Goal: Information Seeking & Learning: Learn about a topic

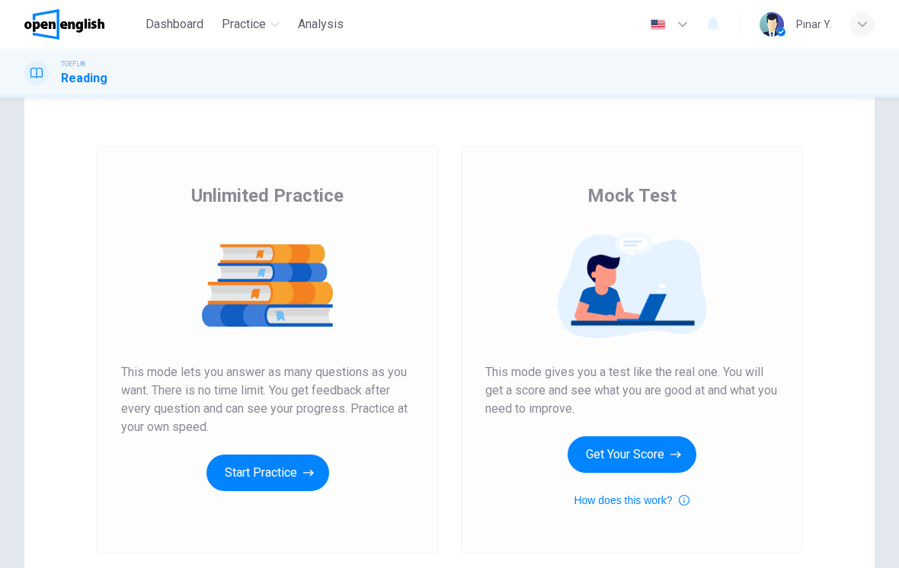
scroll to position [47, 0]
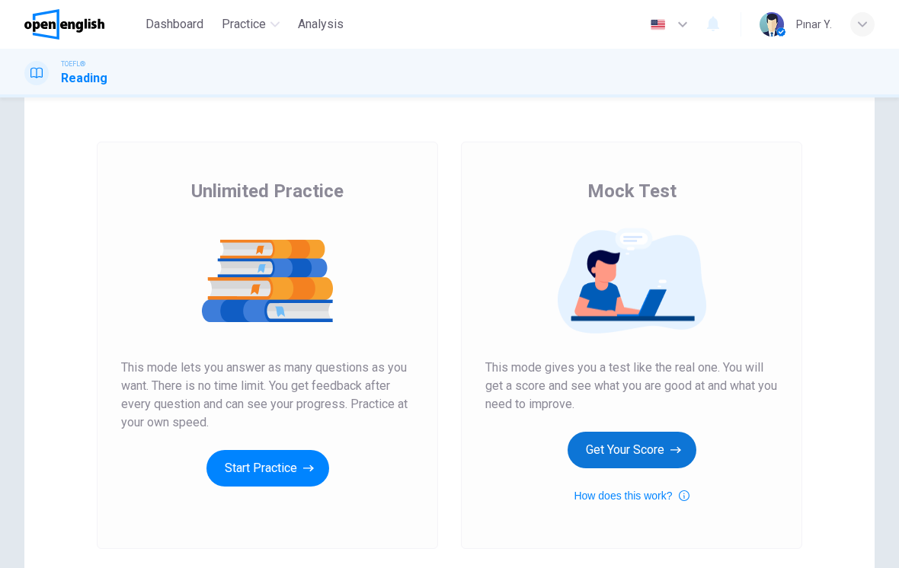
click at [595, 459] on button "Get Your Score" at bounding box center [632, 450] width 129 height 37
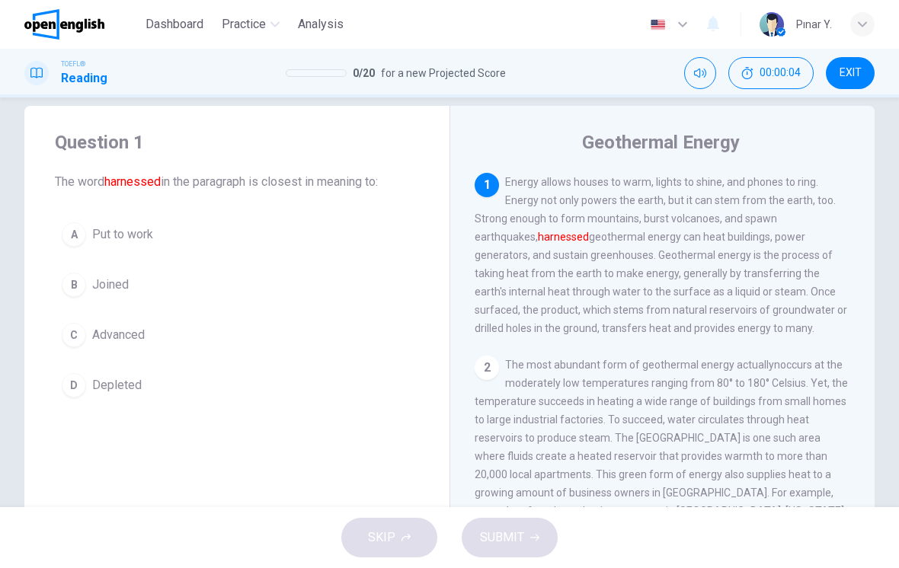
scroll to position [24, 0]
click at [147, 331] on button "C Advanced" at bounding box center [237, 334] width 364 height 38
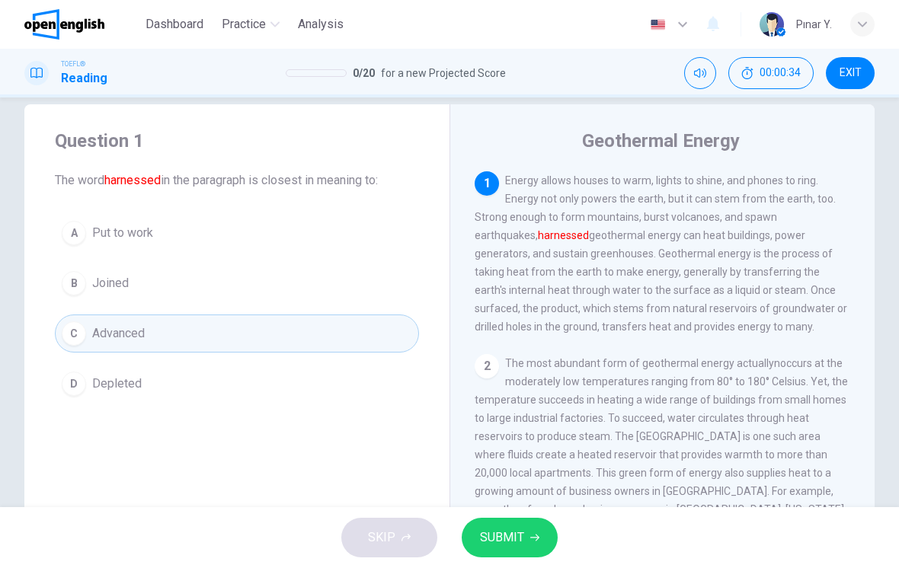
click at [494, 532] on span "SUBMIT" at bounding box center [502, 537] width 44 height 21
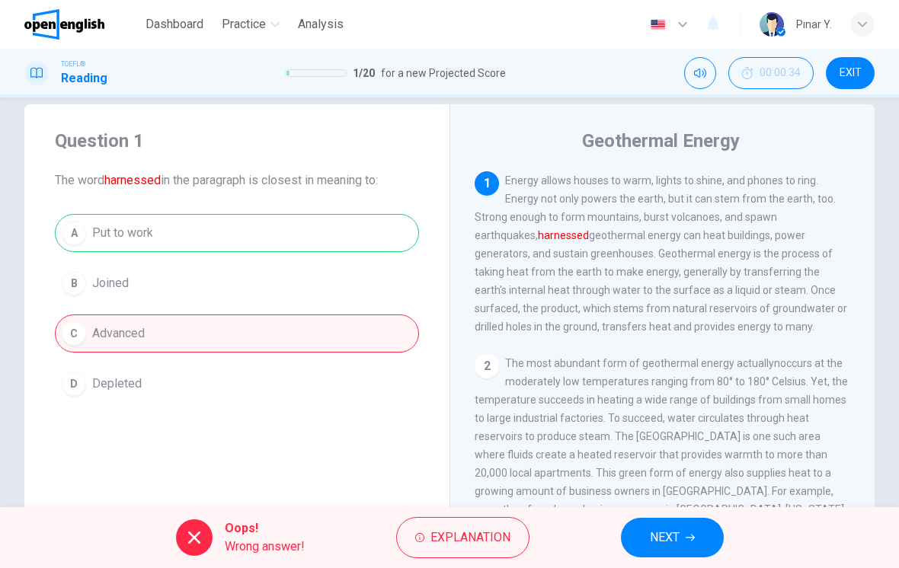
click at [680, 533] on button "NEXT" at bounding box center [672, 538] width 103 height 40
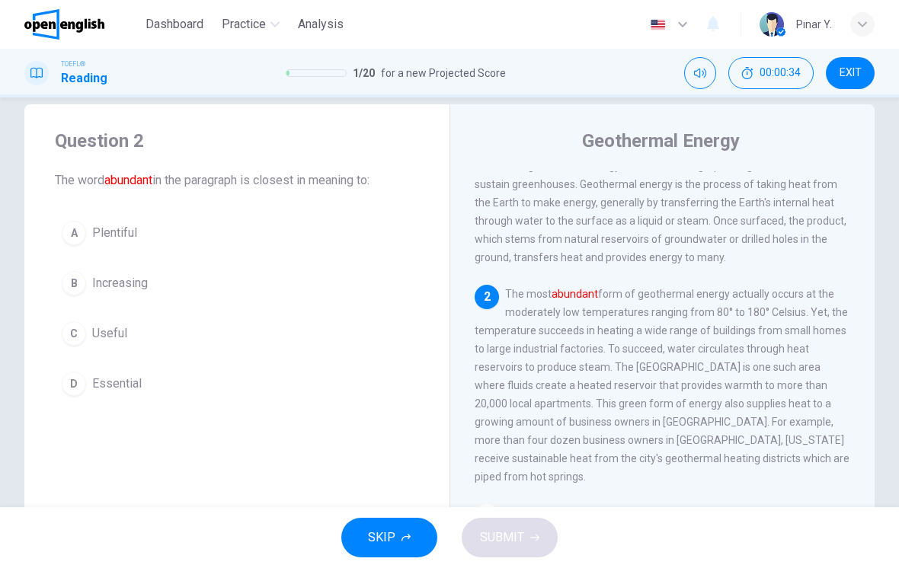
scroll to position [94, 0]
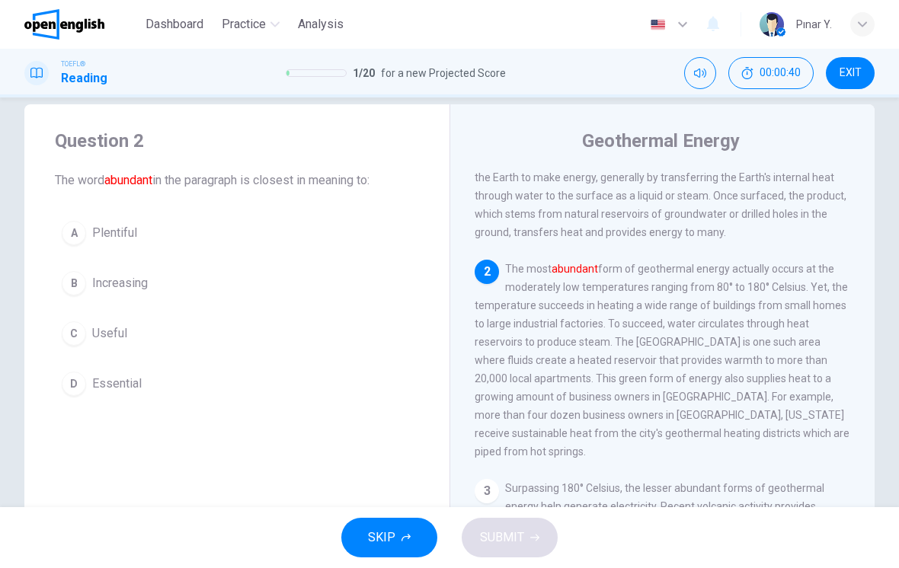
click at [136, 232] on span "Plentiful" at bounding box center [114, 233] width 45 height 18
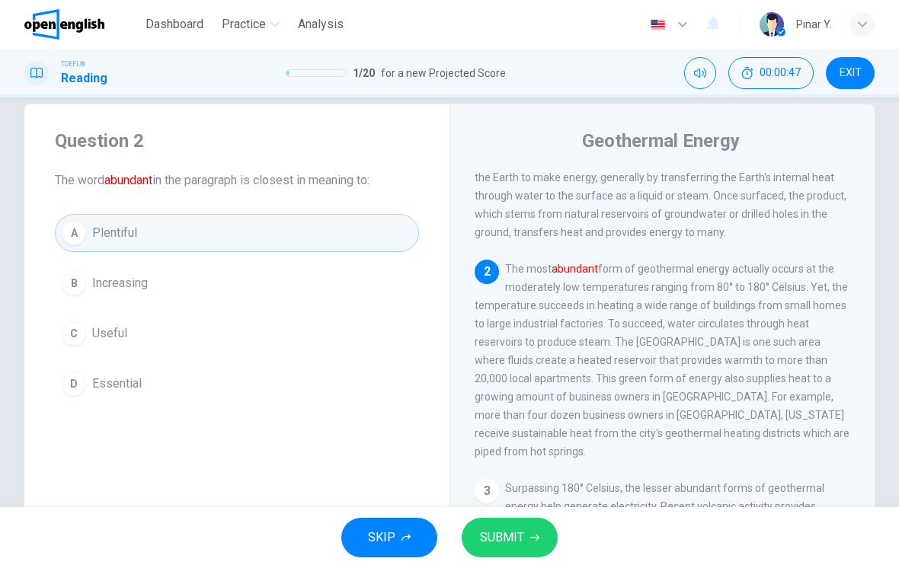
click at [530, 532] on button "SUBMIT" at bounding box center [510, 538] width 96 height 40
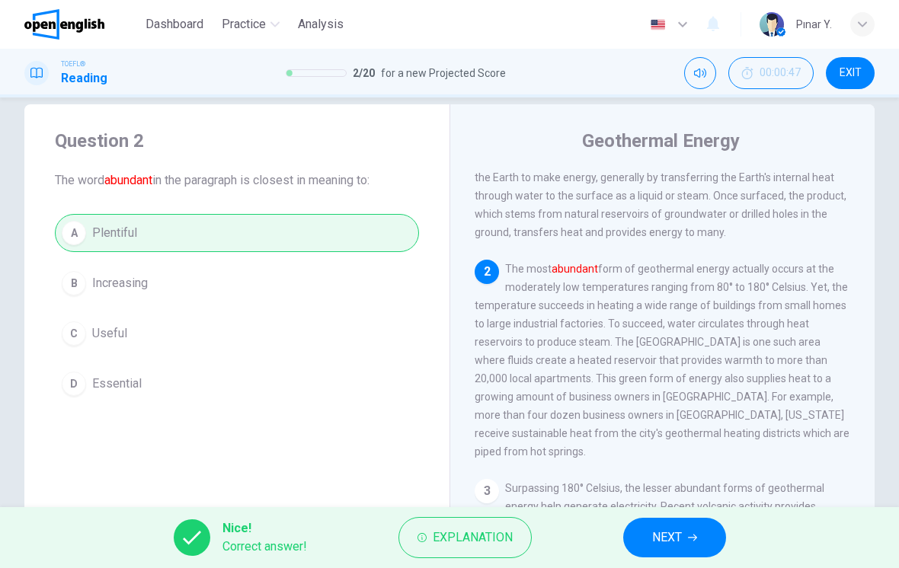
click at [661, 530] on span "NEXT" at bounding box center [667, 537] width 30 height 21
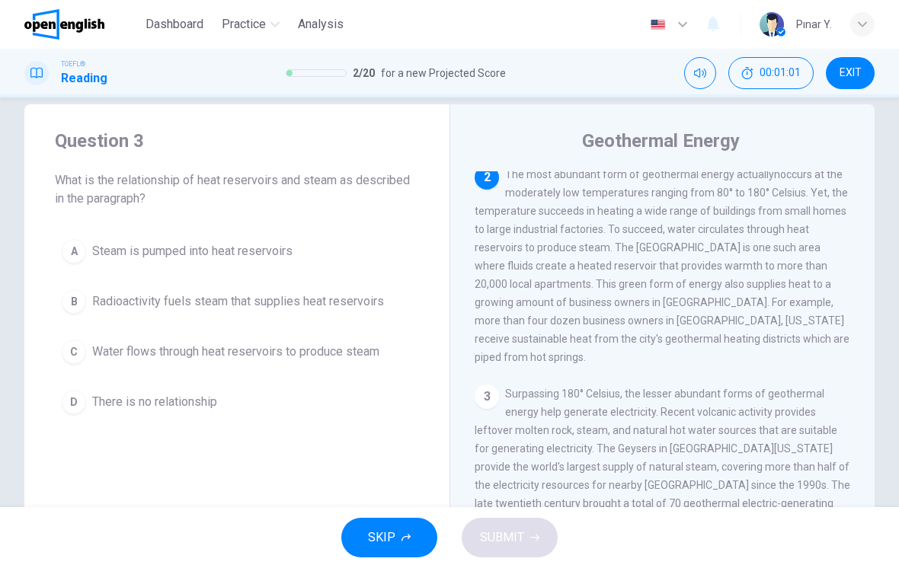
scroll to position [185, 0]
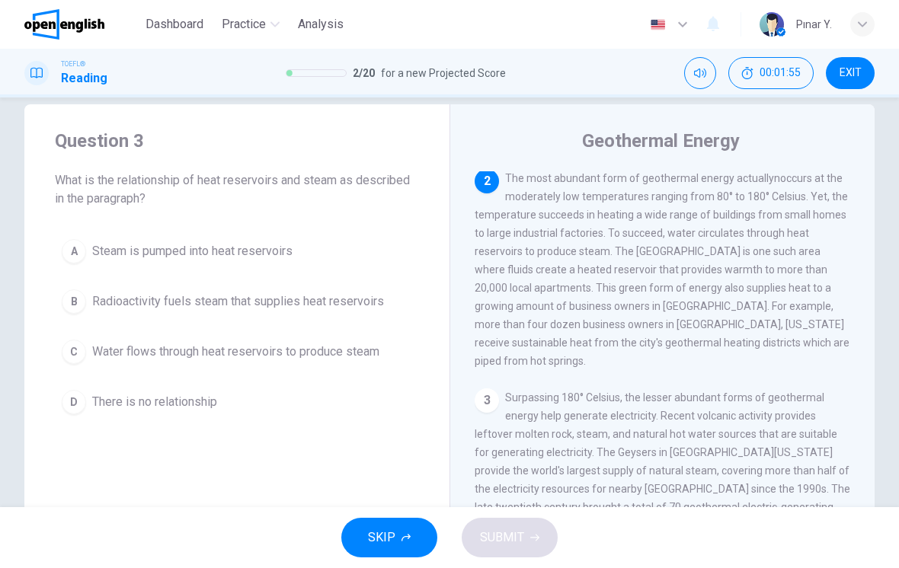
click at [363, 353] on span "Water flows through heat reservoirs to produce steam" at bounding box center [235, 352] width 287 height 18
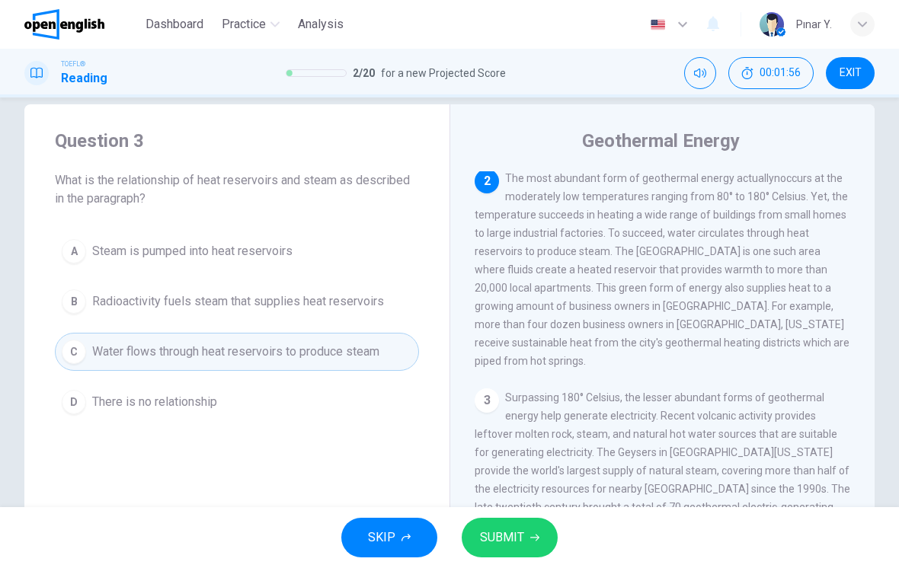
click at [504, 542] on span "SUBMIT" at bounding box center [502, 537] width 44 height 21
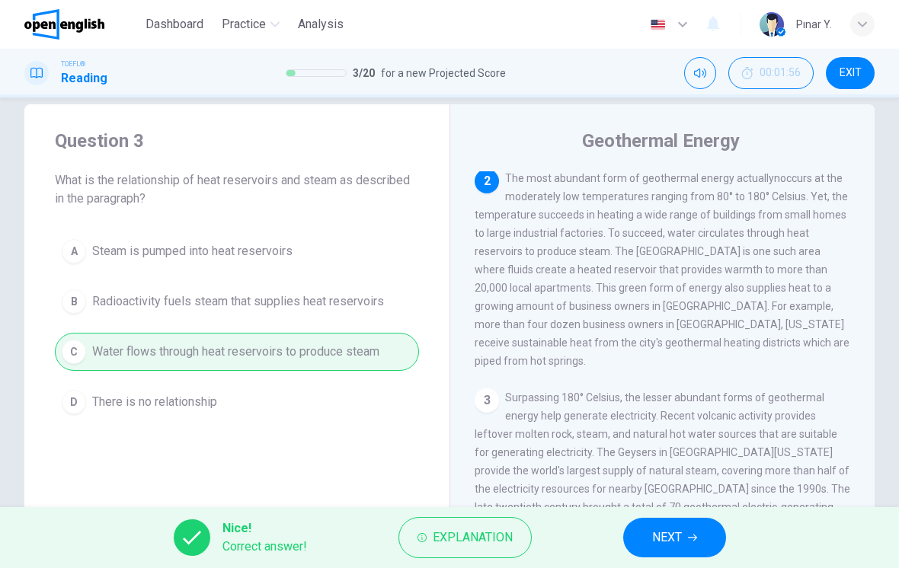
click at [673, 546] on span "NEXT" at bounding box center [667, 537] width 30 height 21
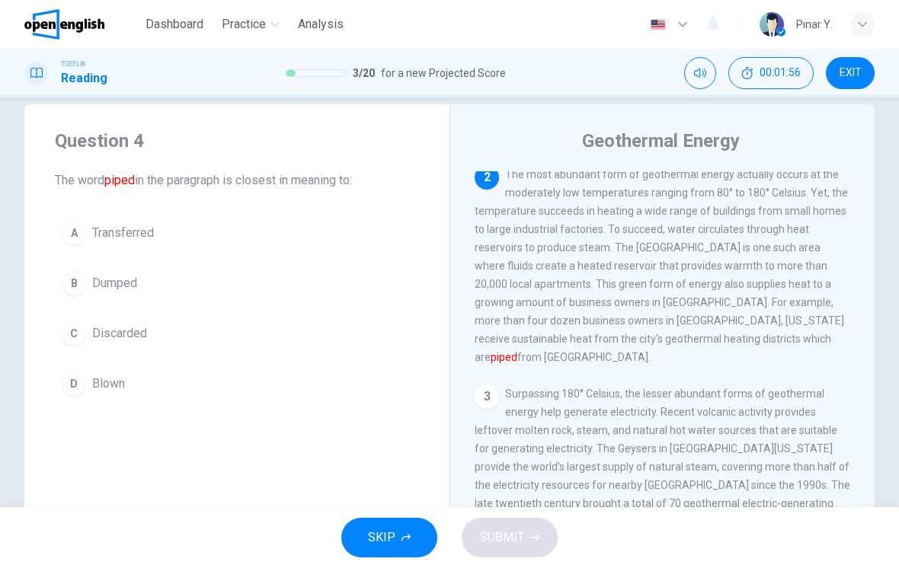
scroll to position [190, 0]
click at [309, 234] on button "A Transferred" at bounding box center [237, 233] width 364 height 38
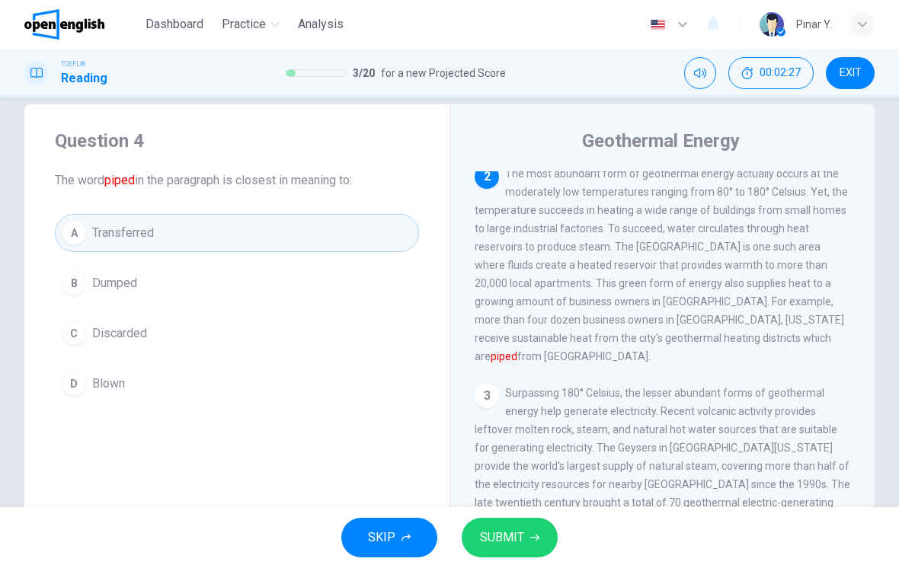
click at [506, 541] on span "SUBMIT" at bounding box center [502, 537] width 44 height 21
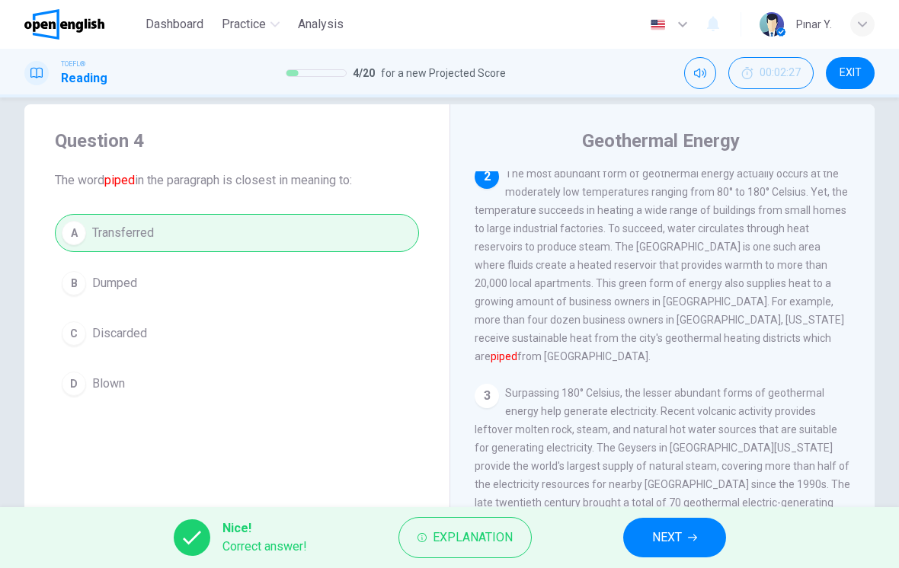
click at [696, 528] on button "NEXT" at bounding box center [674, 538] width 103 height 40
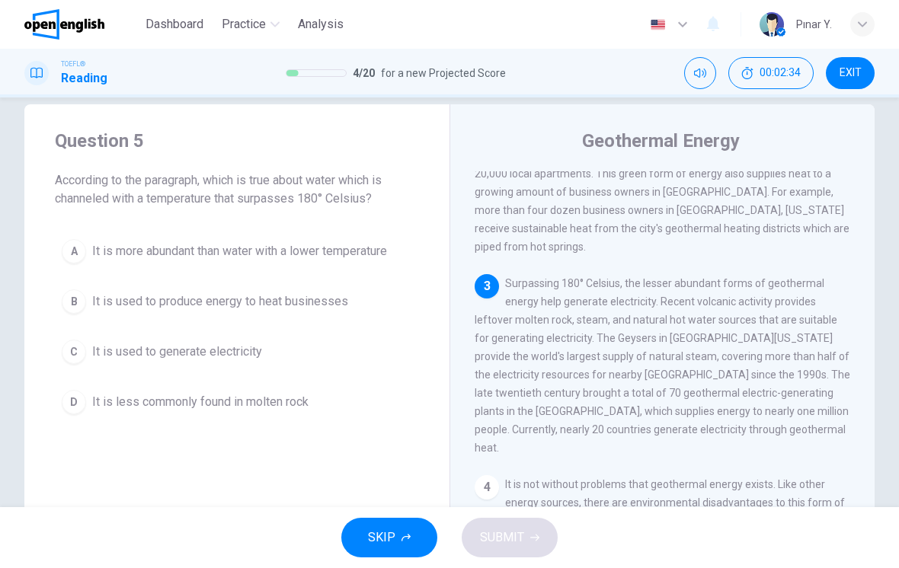
scroll to position [302, 0]
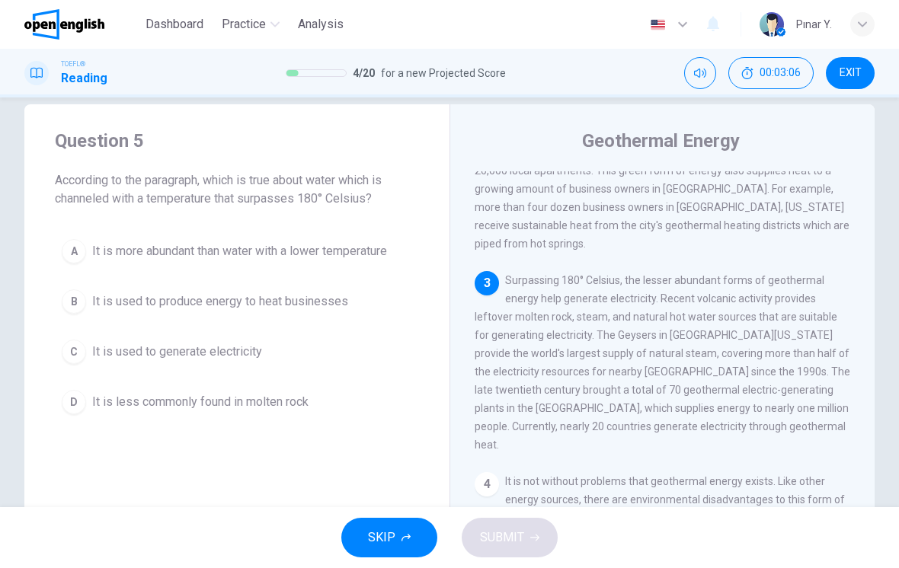
click at [293, 404] on span "It is less commonly found in molten rock" at bounding box center [200, 402] width 216 height 18
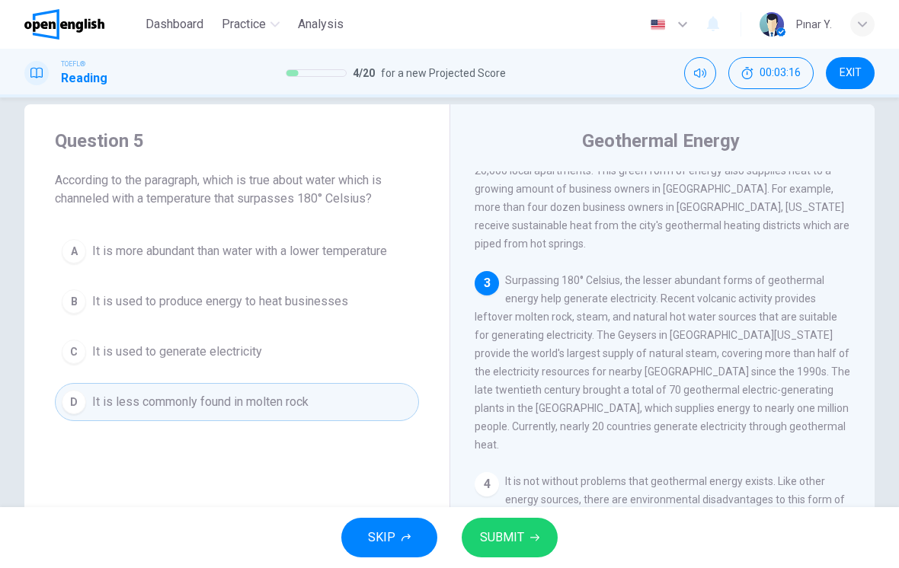
click at [354, 298] on button "B It is used to produce energy to heat businesses" at bounding box center [237, 302] width 364 height 38
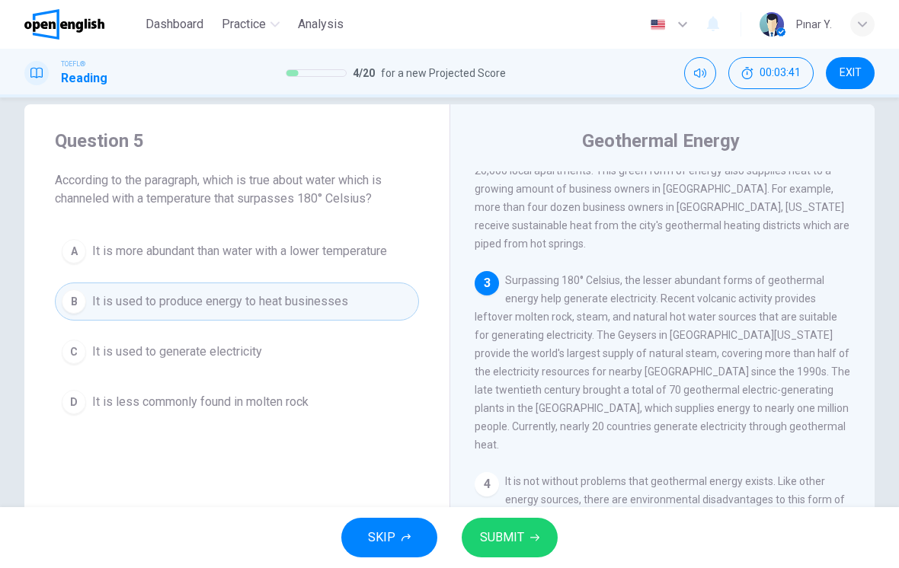
click at [543, 542] on button "SUBMIT" at bounding box center [510, 538] width 96 height 40
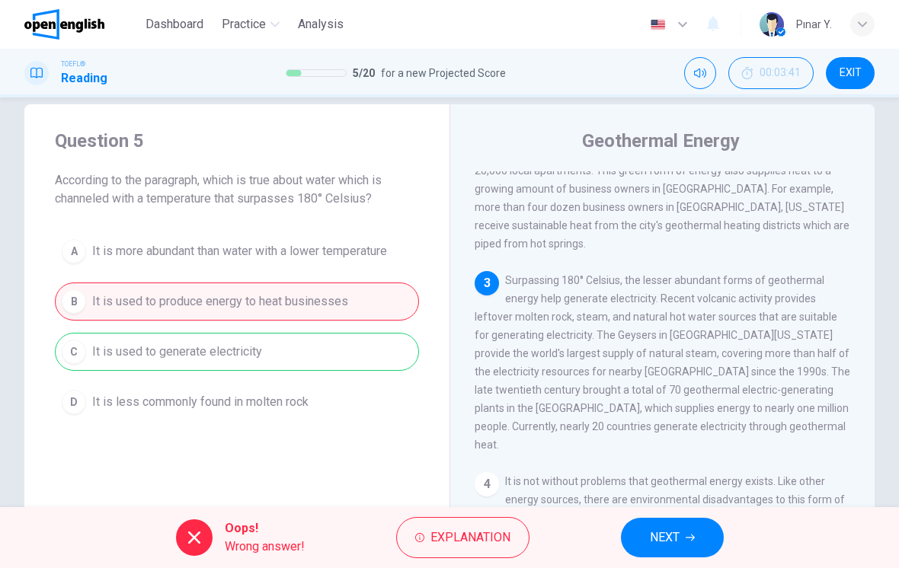
click at [683, 537] on button "NEXT" at bounding box center [672, 538] width 103 height 40
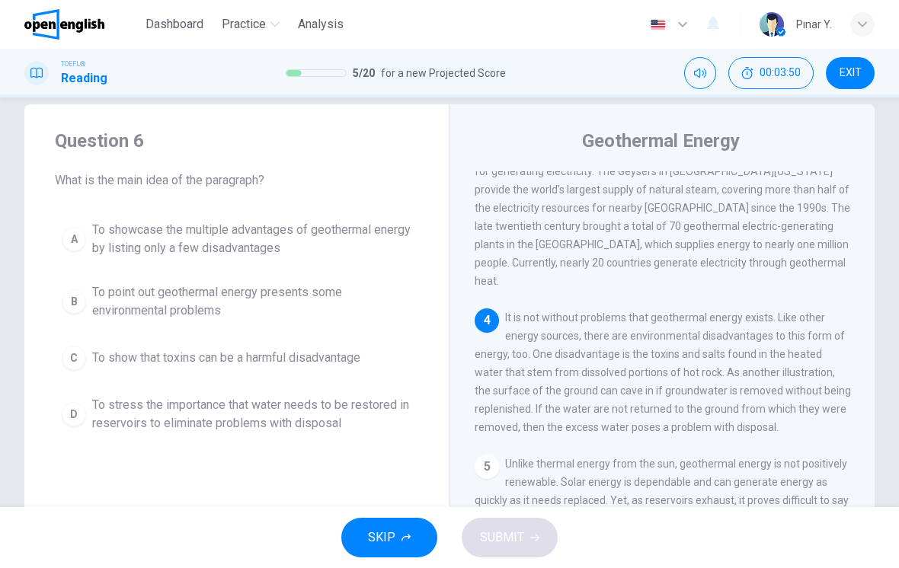
scroll to position [466, 0]
click at [274, 308] on span "To point out geothermal energy presents some environmental problems" at bounding box center [252, 301] width 320 height 37
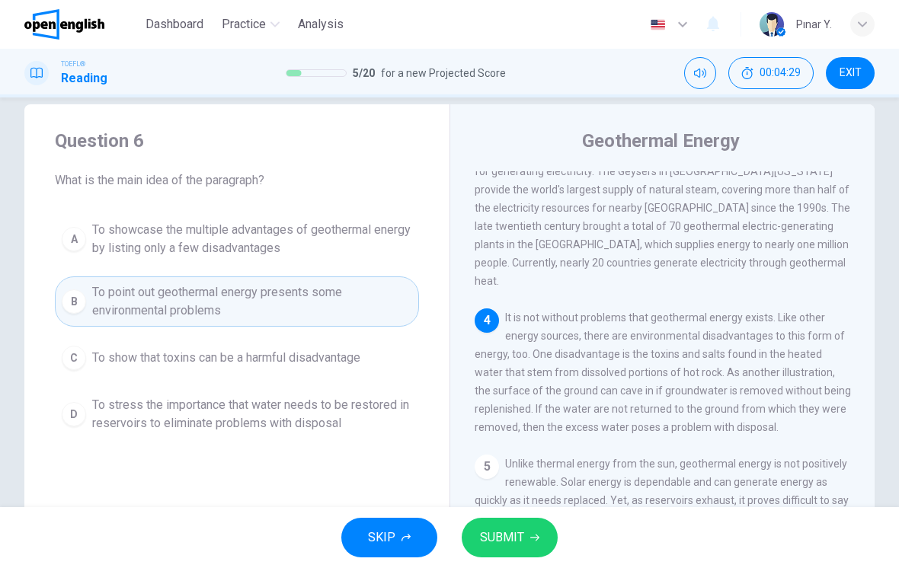
click at [510, 540] on span "SUBMIT" at bounding box center [502, 537] width 44 height 21
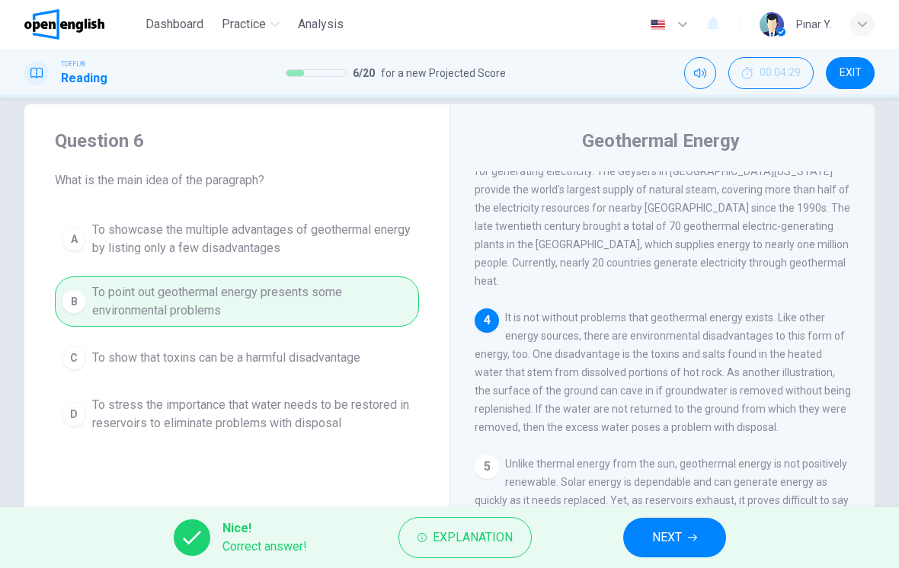
click at [671, 545] on span "NEXT" at bounding box center [667, 537] width 30 height 21
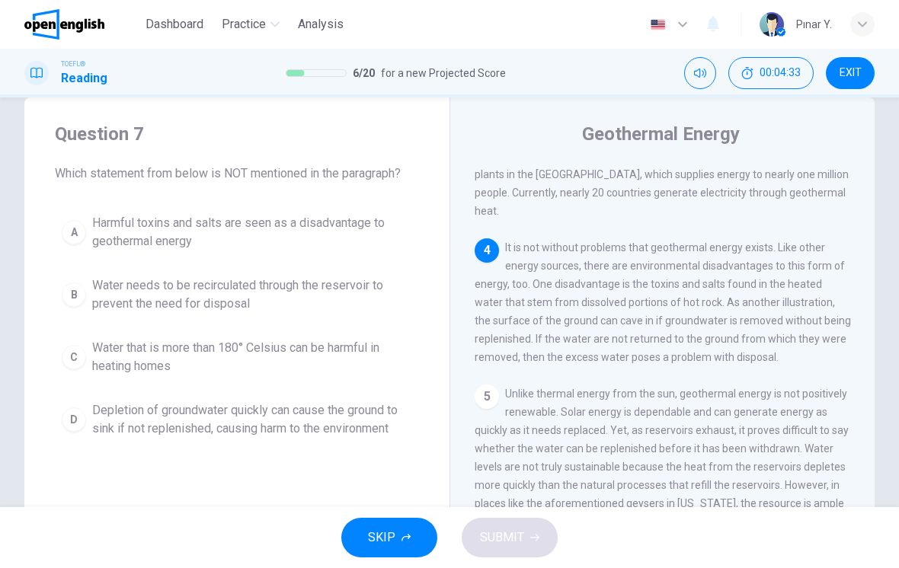
scroll to position [26, 0]
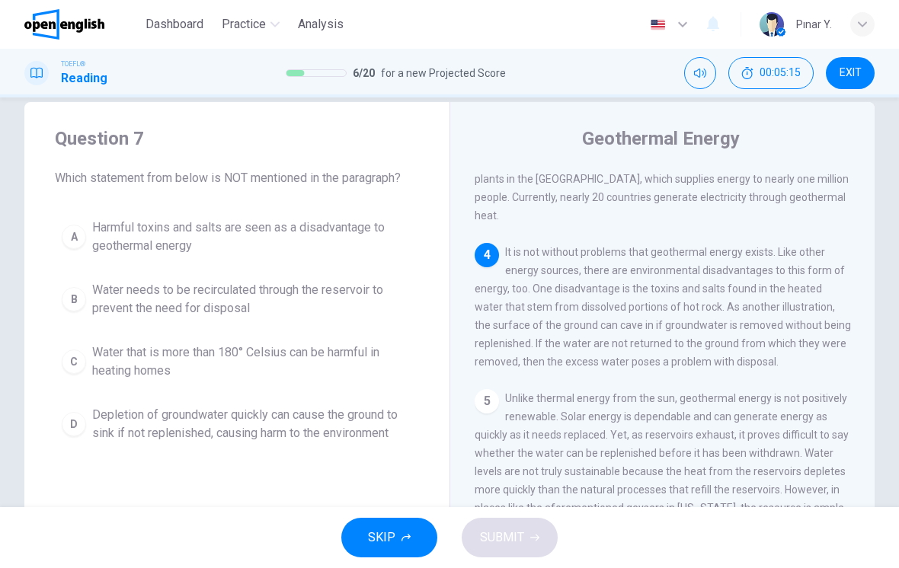
click at [341, 362] on span "Water that is more than 180° Celsius can be harmful in heating homes" at bounding box center [252, 362] width 320 height 37
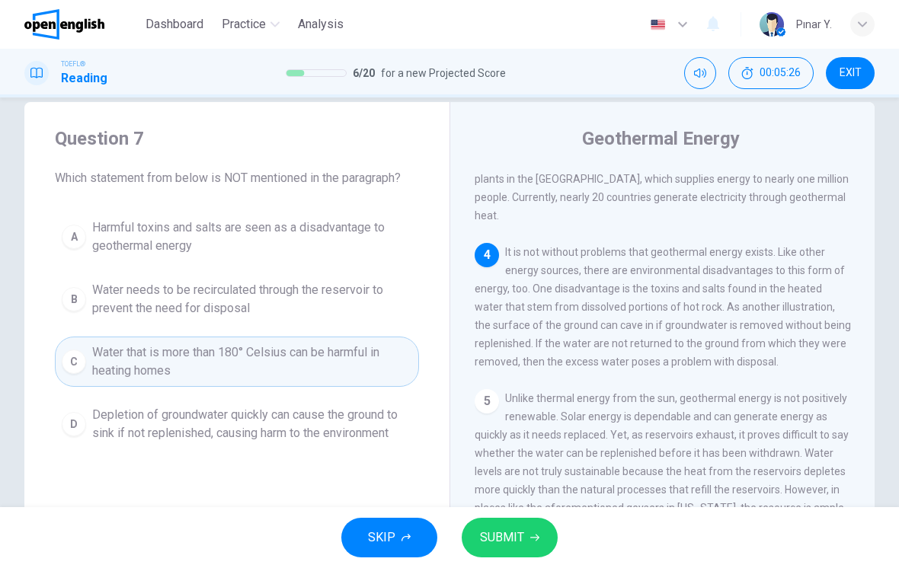
click at [520, 541] on span "SUBMIT" at bounding box center [502, 537] width 44 height 21
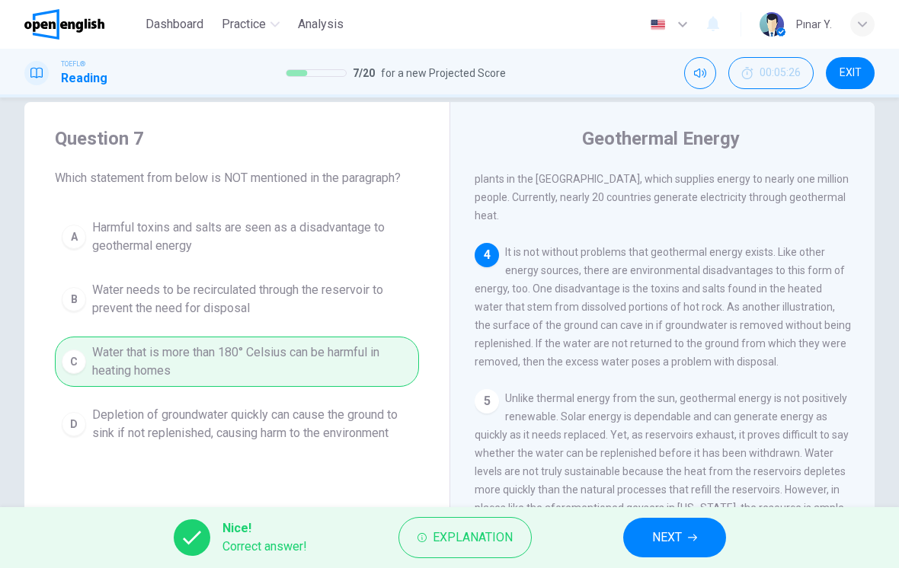
click at [686, 545] on button "NEXT" at bounding box center [674, 538] width 103 height 40
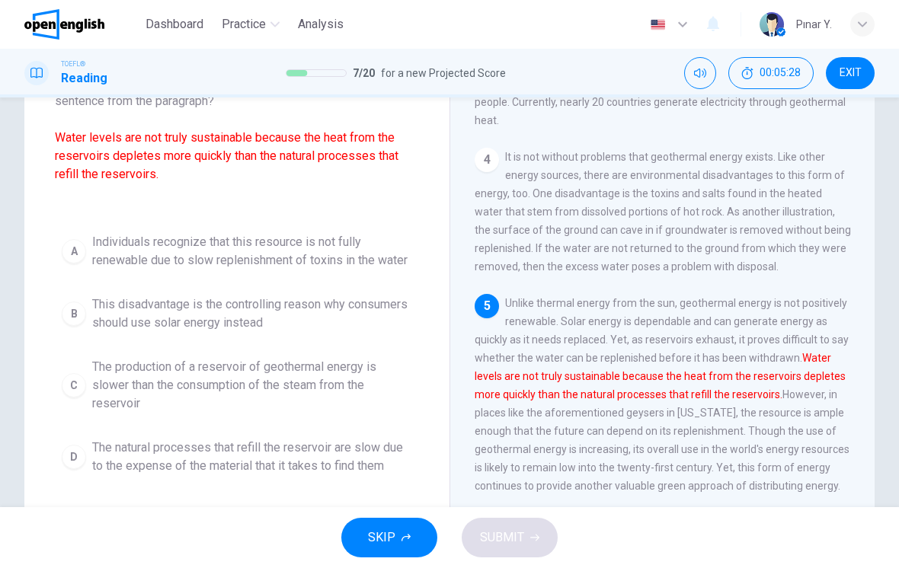
scroll to position [120, 0]
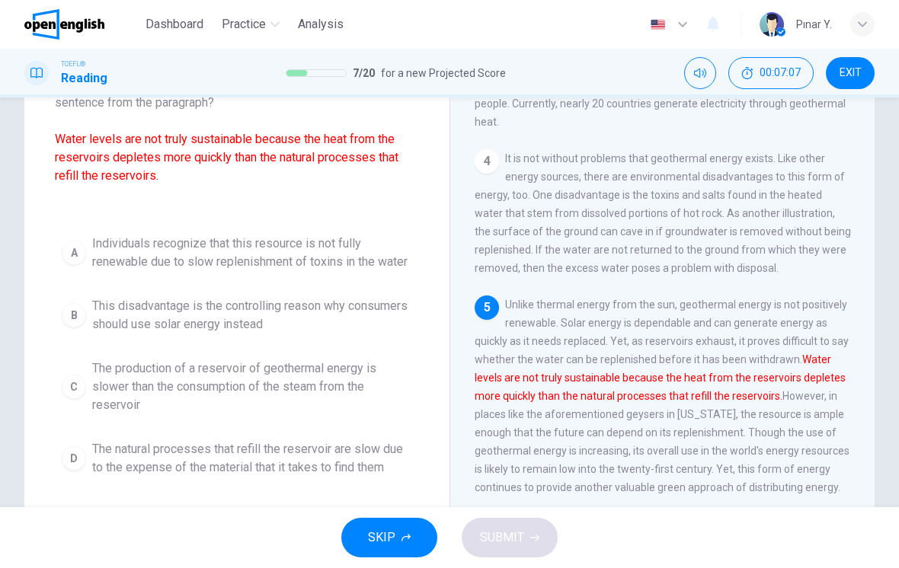
click at [266, 398] on span "The production of a reservoir of geothermal energy is slower than the consumpti…" at bounding box center [252, 387] width 320 height 55
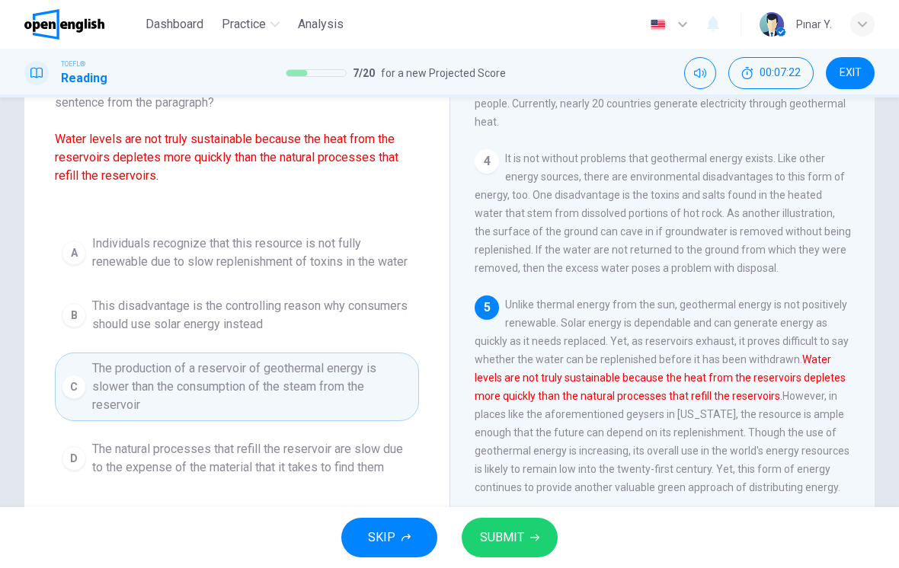
click at [498, 546] on span "SUBMIT" at bounding box center [502, 537] width 44 height 21
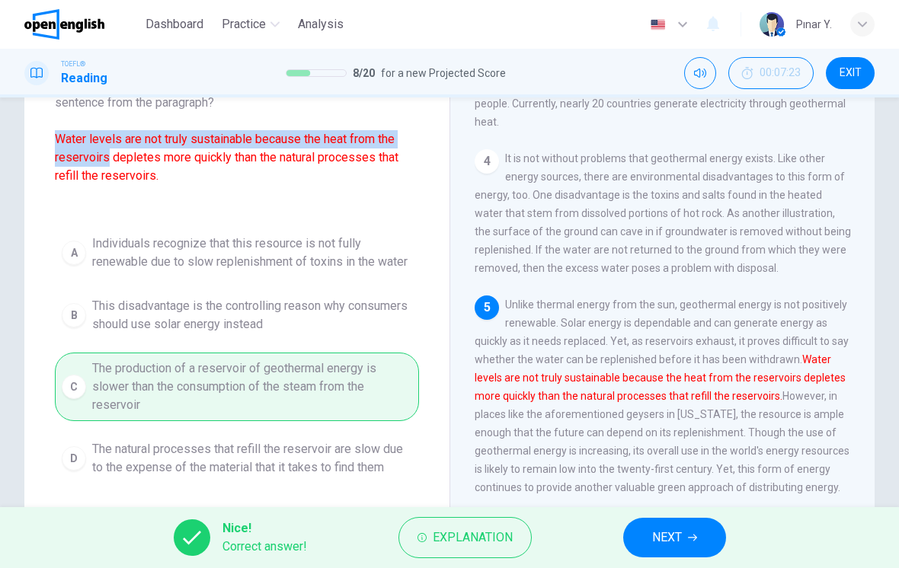
click at [75, 150] on font "Water levels are not truly sustainable because the heat from the reservoirs dep…" at bounding box center [227, 157] width 344 height 51
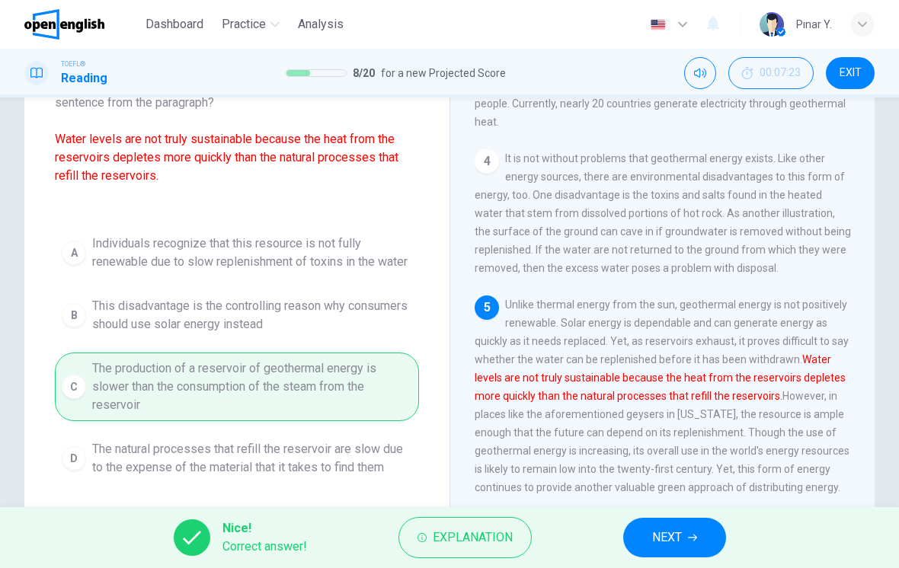
click at [69, 142] on font "Water levels are not truly sustainable because the heat from the reservoirs dep…" at bounding box center [227, 157] width 344 height 51
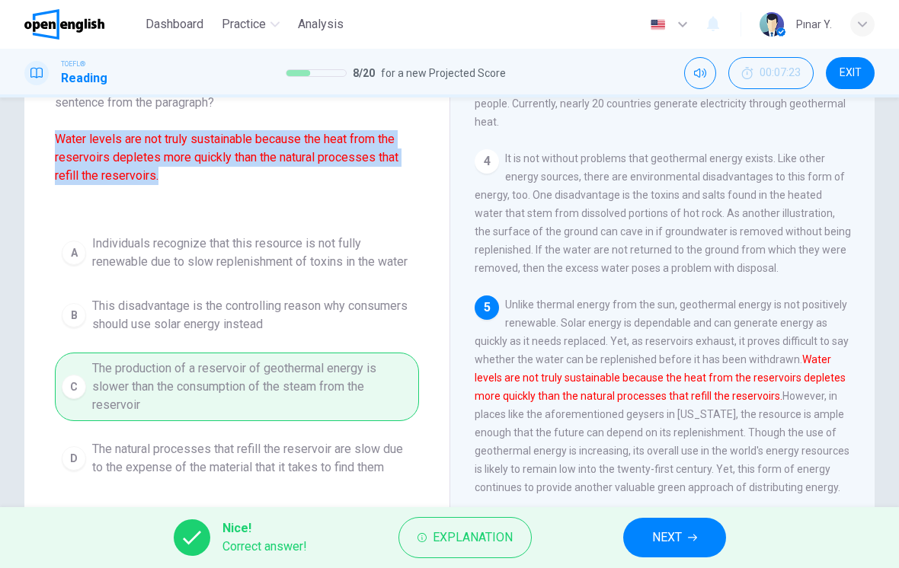
click at [213, 270] on div "A Individuals recognize that this resource is not fully renewable due to slow r…" at bounding box center [237, 356] width 364 height 256
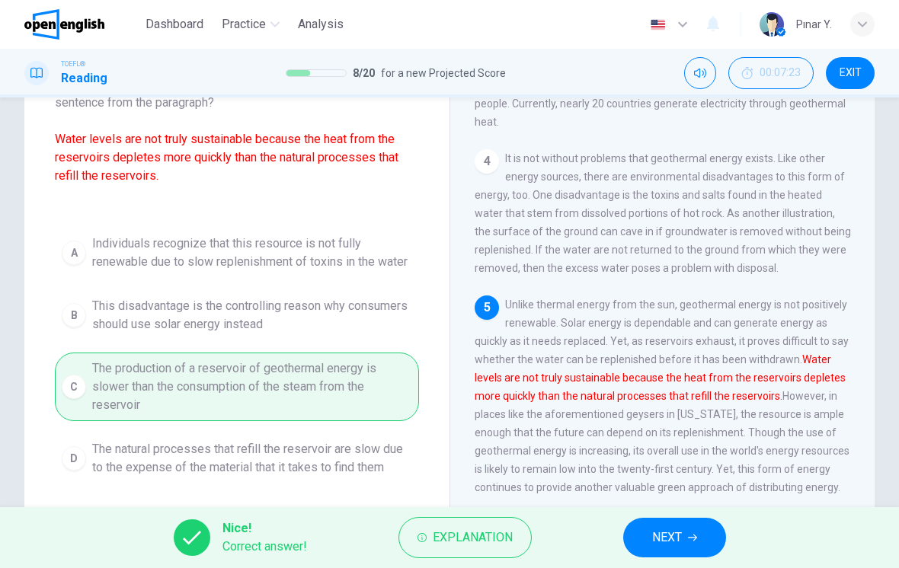
click at [683, 544] on button "NEXT" at bounding box center [674, 538] width 103 height 40
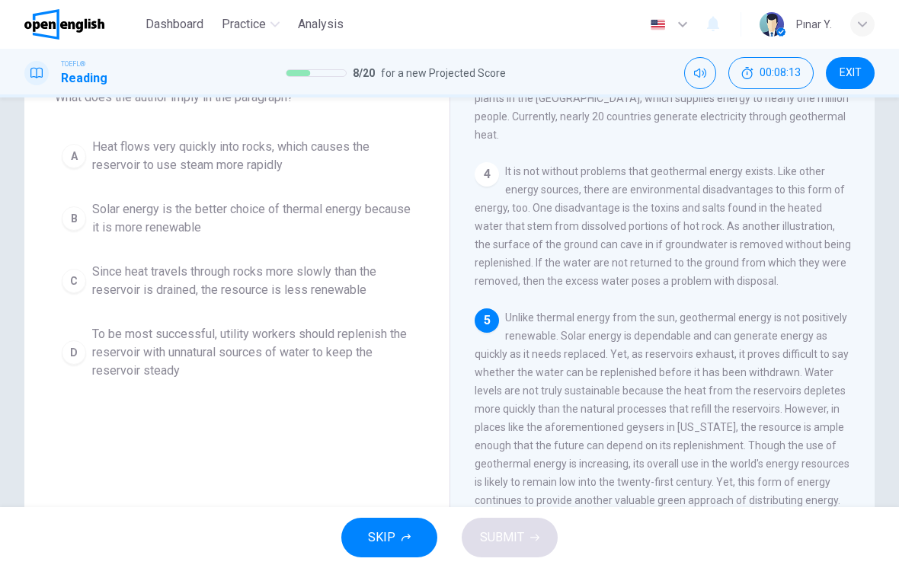
scroll to position [107, 0]
click at [337, 270] on span "Since heat travels through rocks more slowly than the reservoir is drained, the…" at bounding box center [252, 280] width 320 height 37
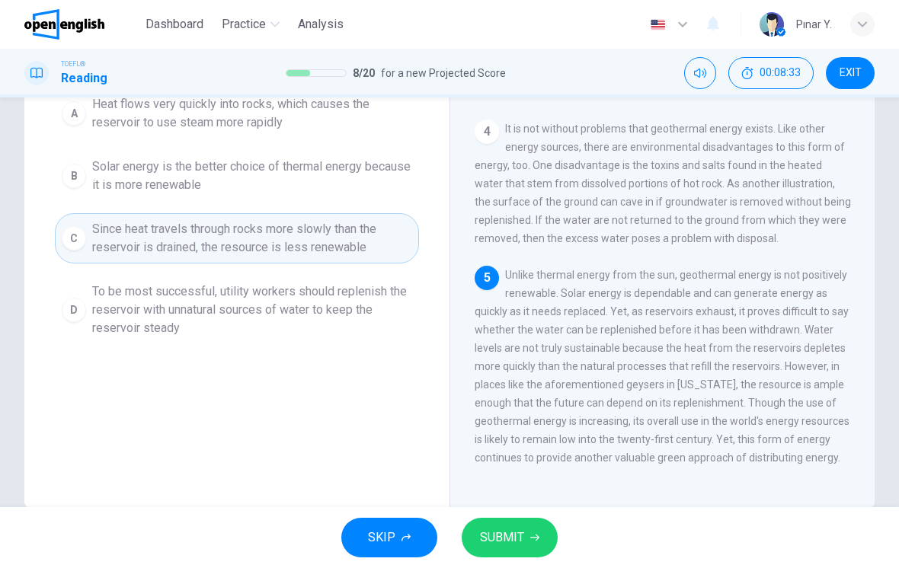
scroll to position [150, 0]
click at [514, 539] on span "SUBMIT" at bounding box center [502, 537] width 44 height 21
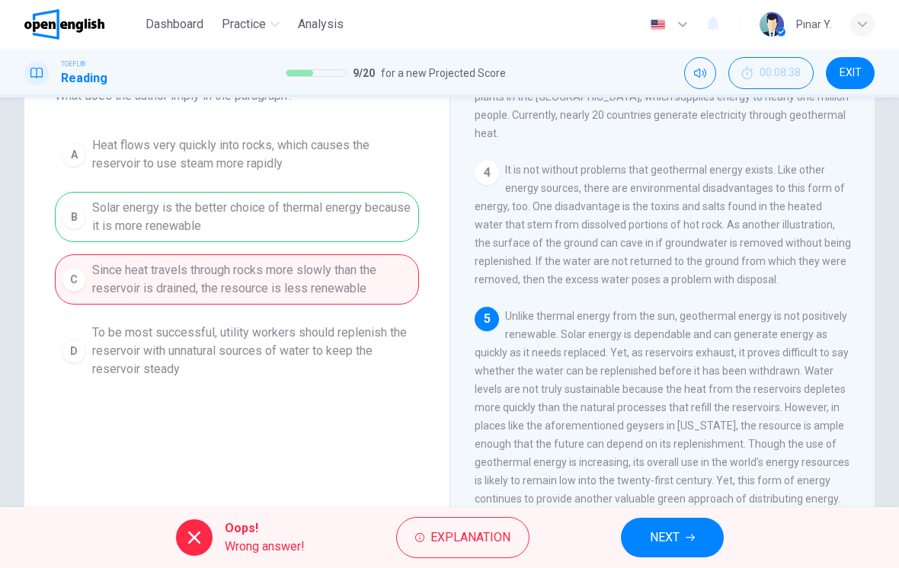
scroll to position [107, 0]
click at [658, 541] on span "NEXT" at bounding box center [665, 537] width 30 height 21
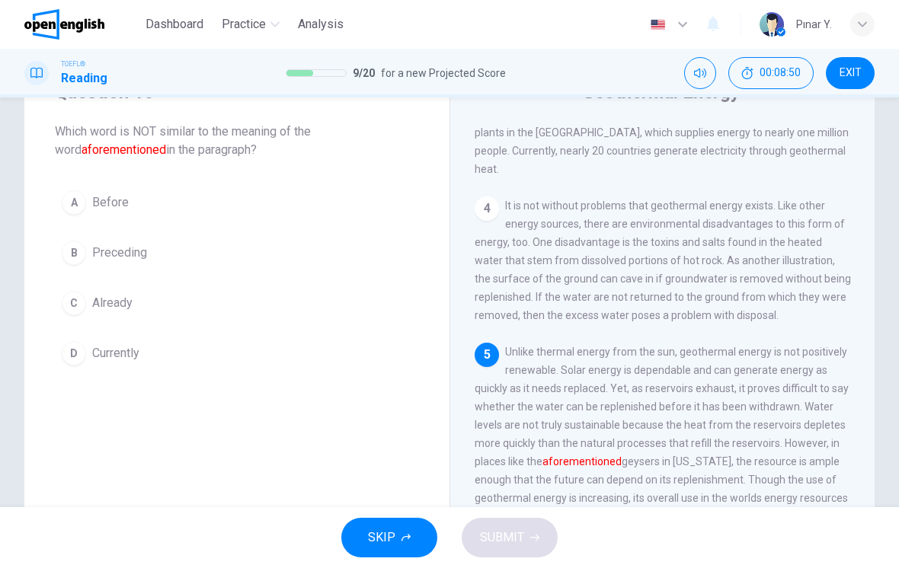
scroll to position [75, 0]
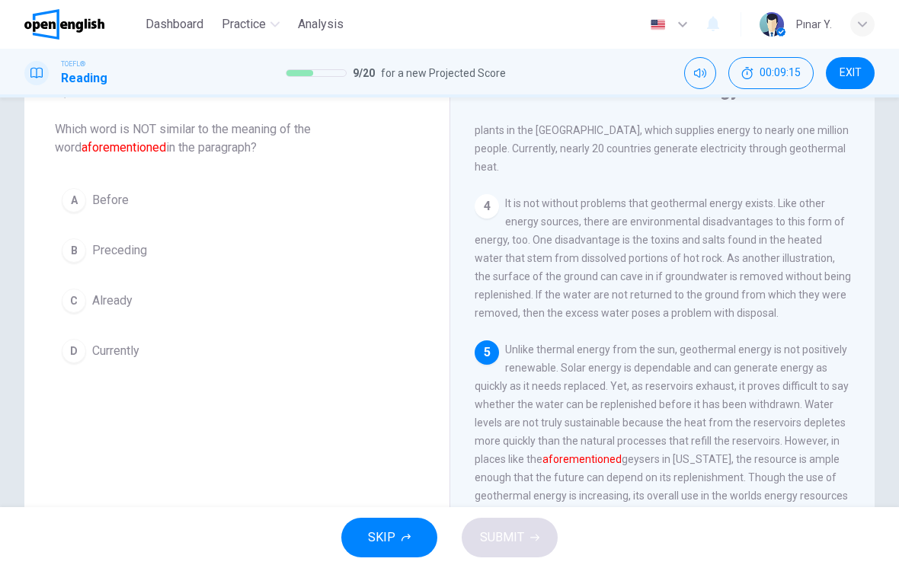
click at [112, 201] on span "Before" at bounding box center [110, 200] width 37 height 18
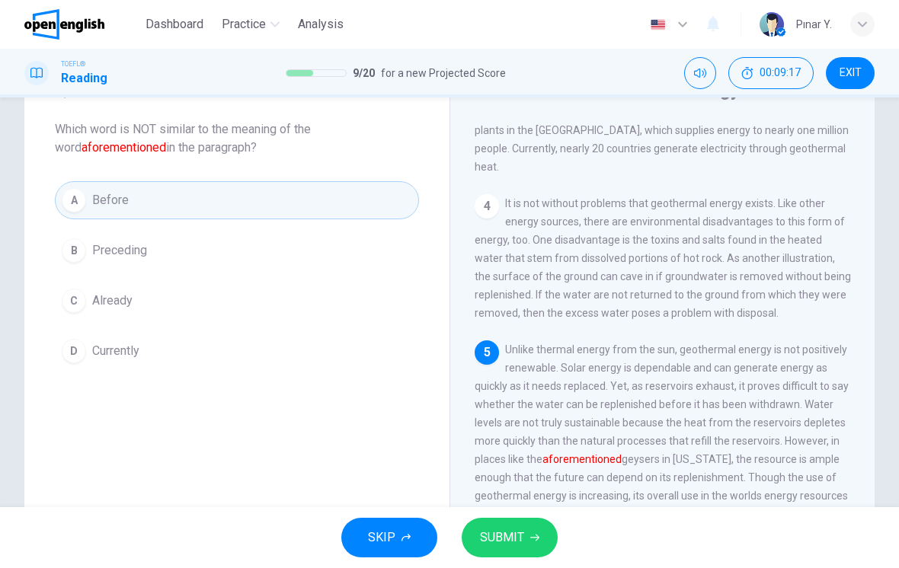
click at [508, 518] on button "SUBMIT" at bounding box center [510, 538] width 96 height 40
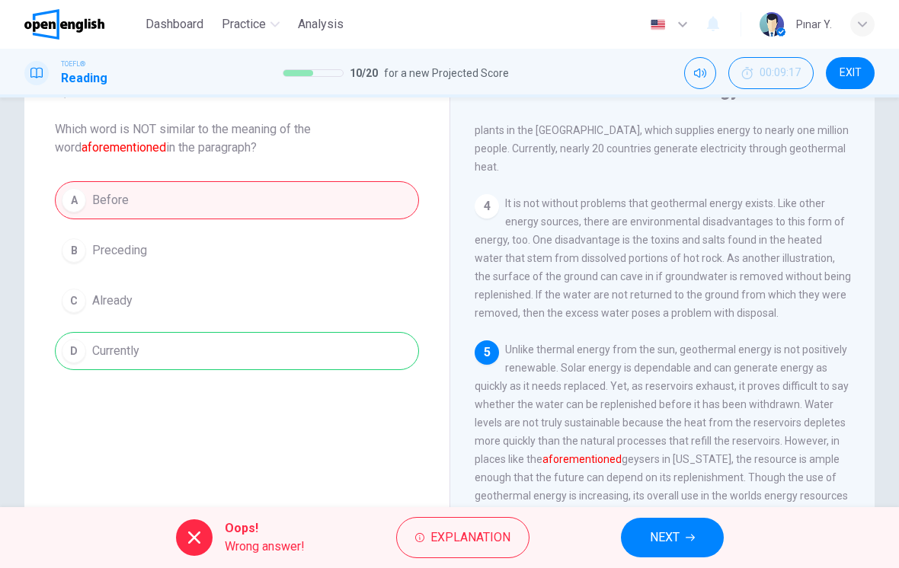
click at [668, 542] on span "NEXT" at bounding box center [665, 537] width 30 height 21
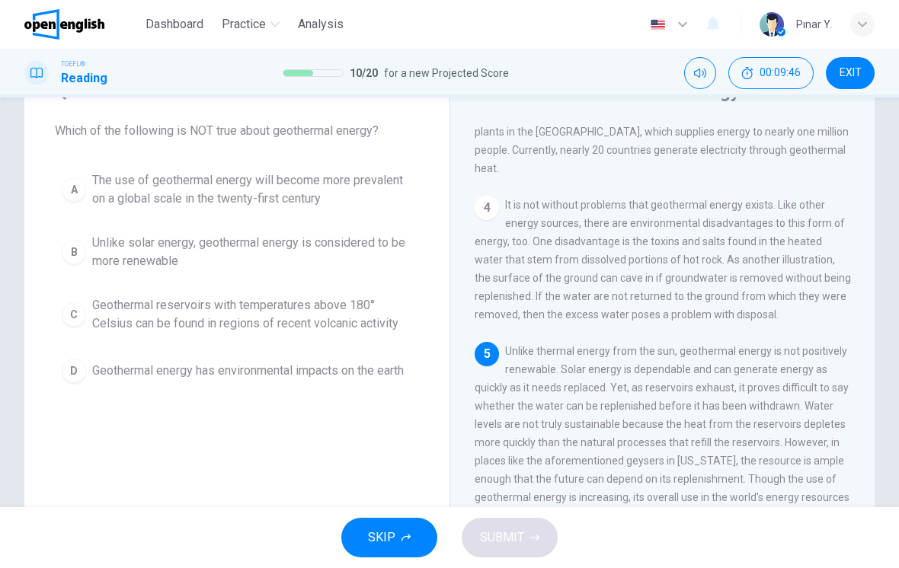
scroll to position [72, 0]
click at [115, 216] on button "A The use of geothermal energy will become more prevalent on a global scale in …" at bounding box center [237, 191] width 364 height 50
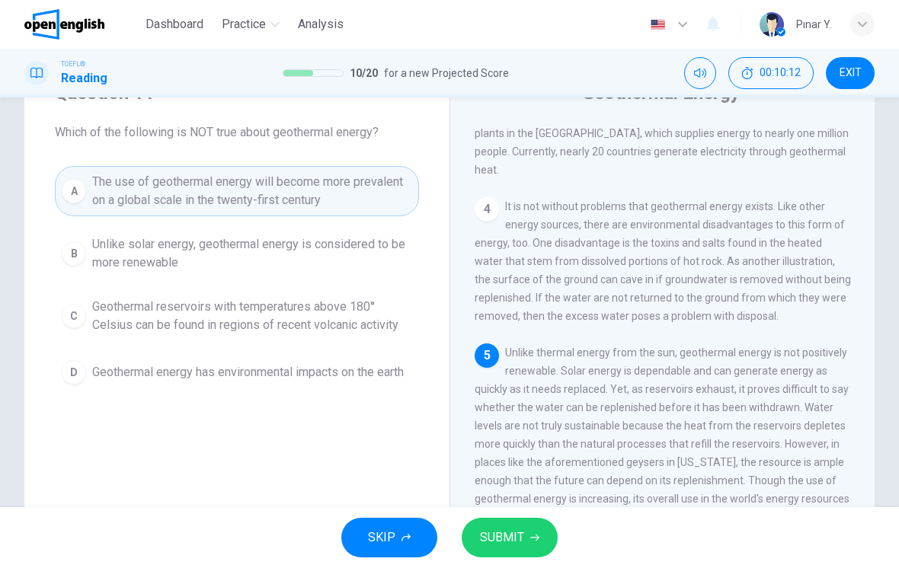
click at [157, 254] on span "Unlike solar energy, geothermal energy is considered to be more renewable" at bounding box center [252, 253] width 320 height 37
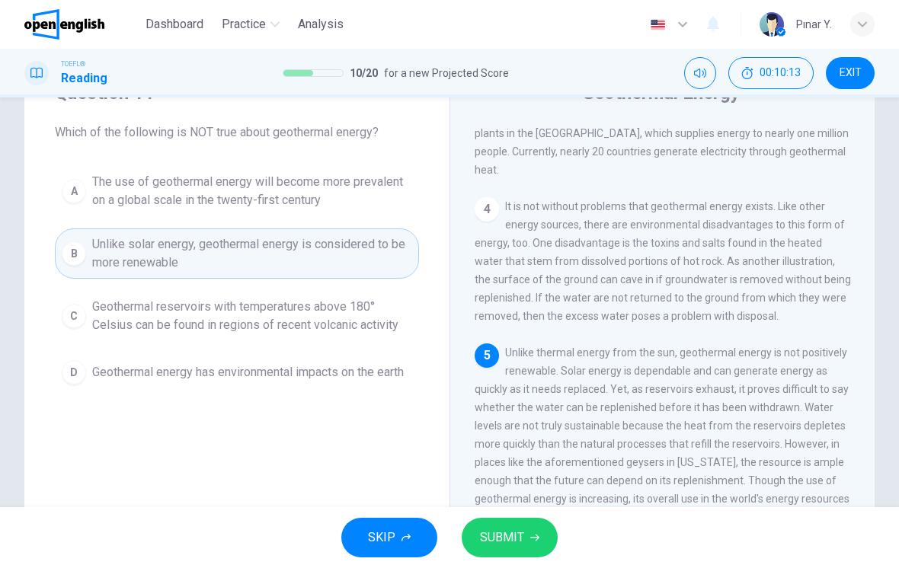
click at [507, 546] on span "SUBMIT" at bounding box center [502, 537] width 44 height 21
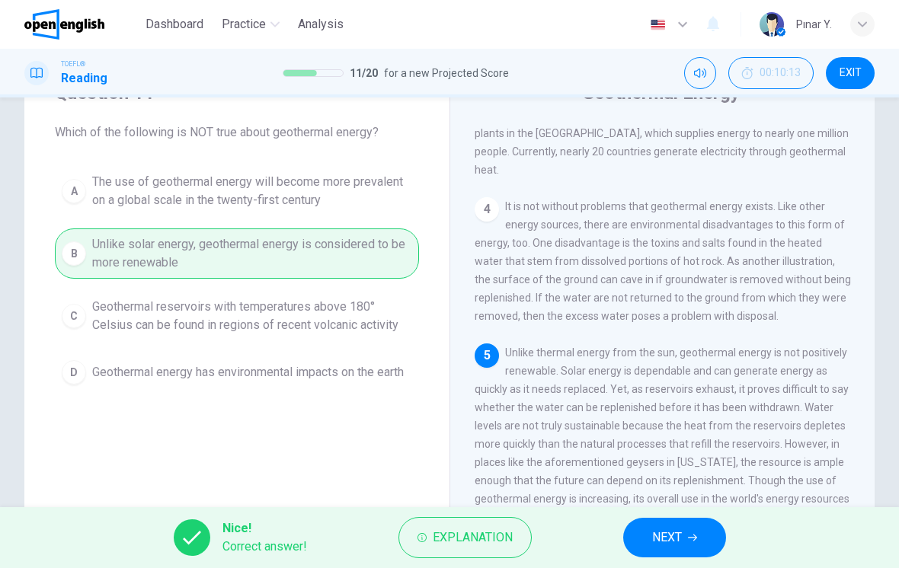
click at [675, 538] on span "NEXT" at bounding box center [667, 537] width 30 height 21
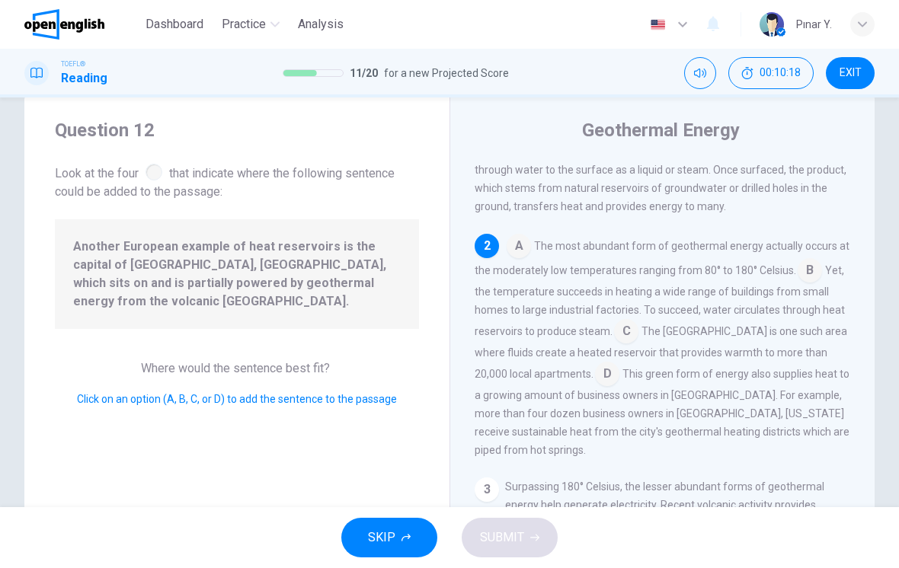
scroll to position [115, 0]
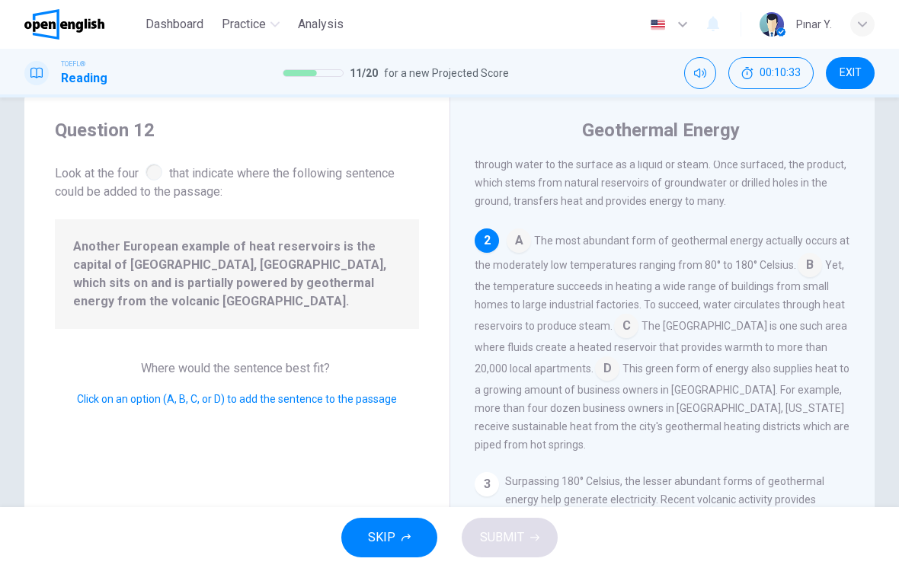
click at [595, 379] on input at bounding box center [607, 370] width 24 height 24
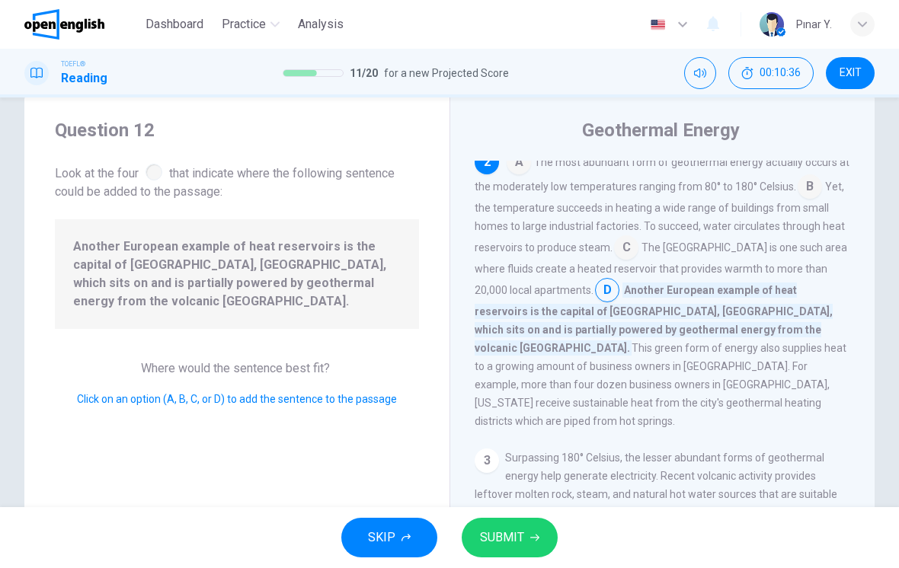
scroll to position [194, 0]
click at [513, 537] on span "SUBMIT" at bounding box center [502, 537] width 44 height 21
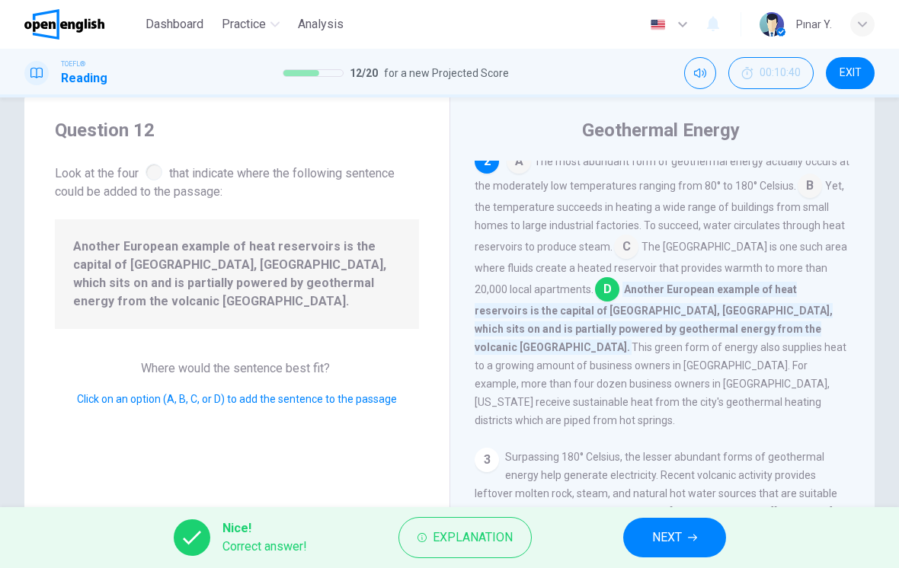
click at [661, 539] on span "NEXT" at bounding box center [667, 537] width 30 height 21
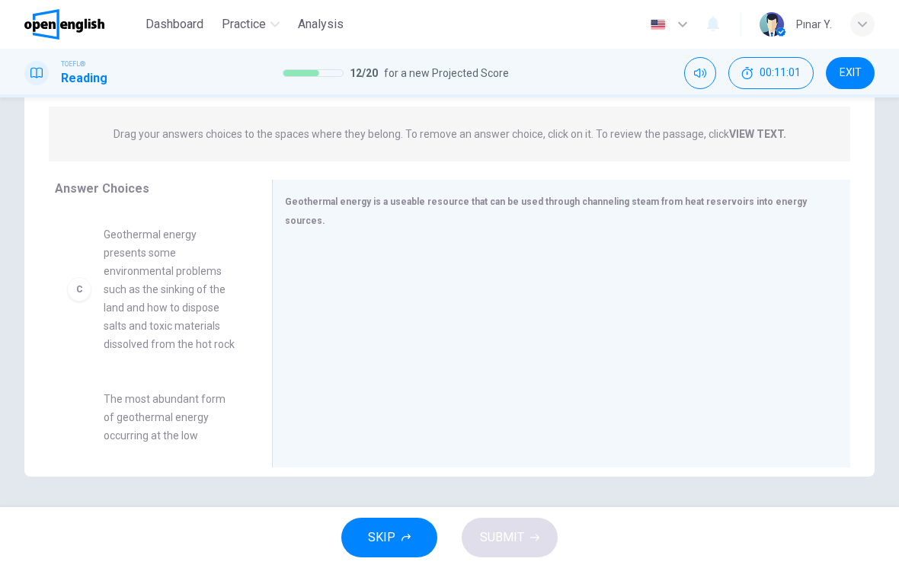
scroll to position [254, 0]
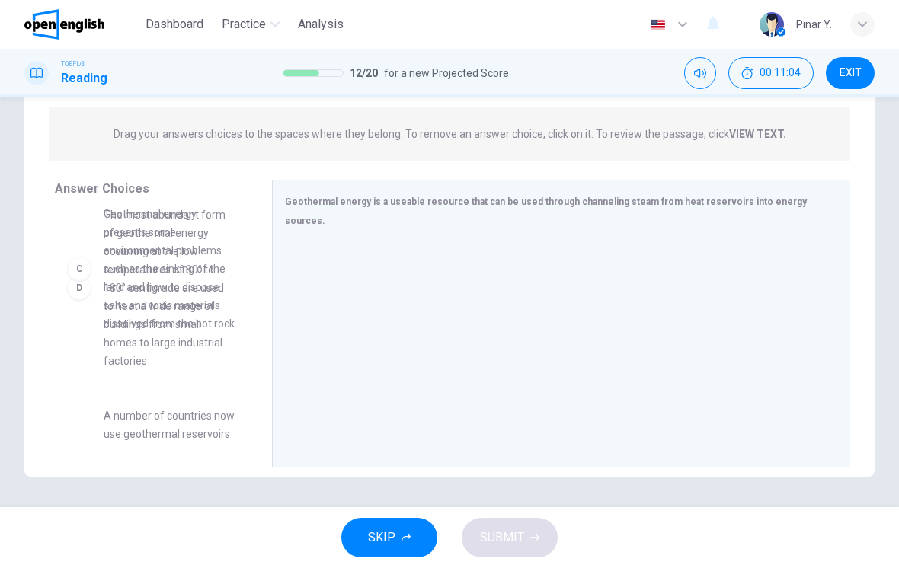
click at [164, 299] on div "A A number of countries now use similar heat sources to provide heat for reside…" at bounding box center [157, 327] width 205 height 235
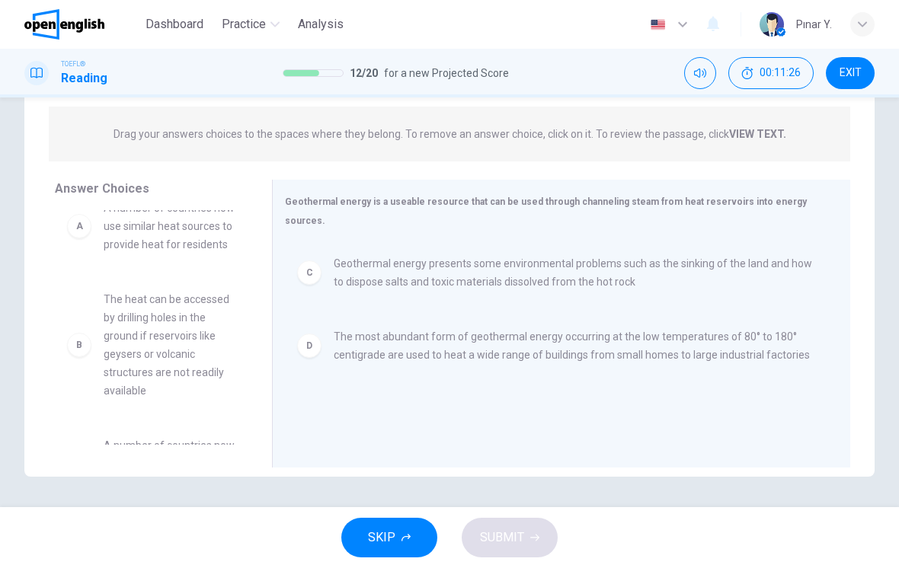
scroll to position [23, 0]
click at [140, 328] on div "A A number of countries now use similar heat sources to provide heat for reside…" at bounding box center [151, 304] width 193 height 235
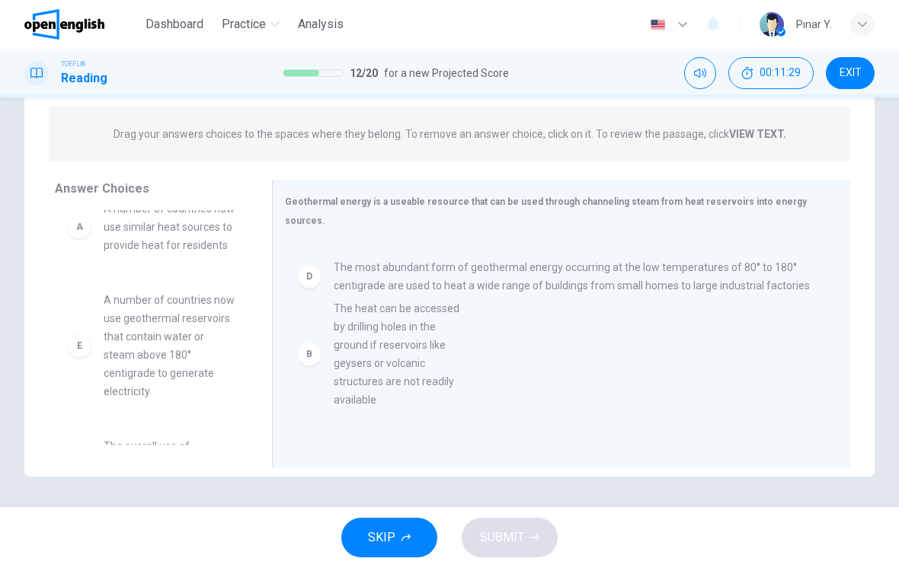
scroll to position [3, 0]
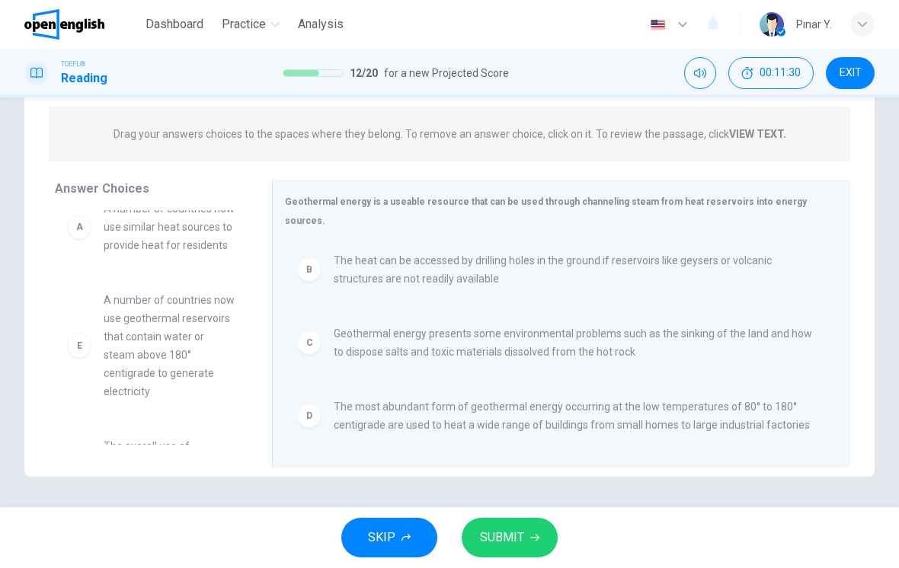
click at [497, 536] on span "SUBMIT" at bounding box center [502, 537] width 44 height 21
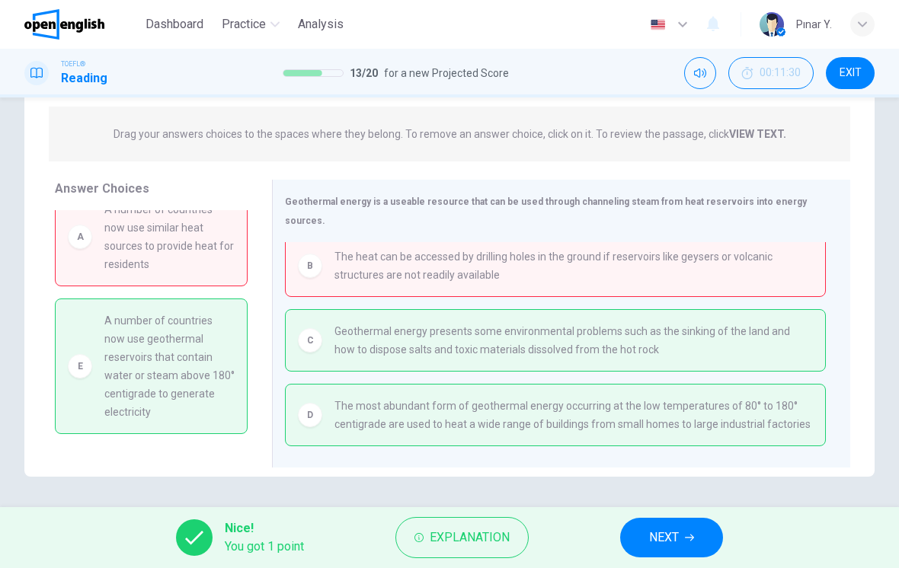
scroll to position [8, 0]
click at [760, 122] on div "Drag your answers choices to the spaces where they belong. To remove an answer …" at bounding box center [449, 134] width 801 height 55
click at [760, 129] on strong "VIEW TEXT." at bounding box center [757, 134] width 57 height 12
click at [681, 528] on button "NEXT" at bounding box center [671, 538] width 103 height 40
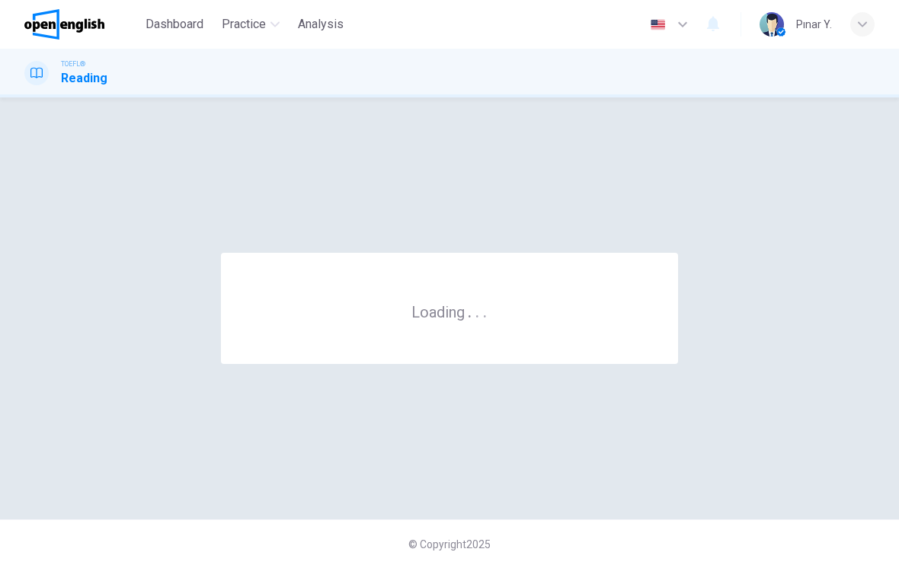
scroll to position [0, 0]
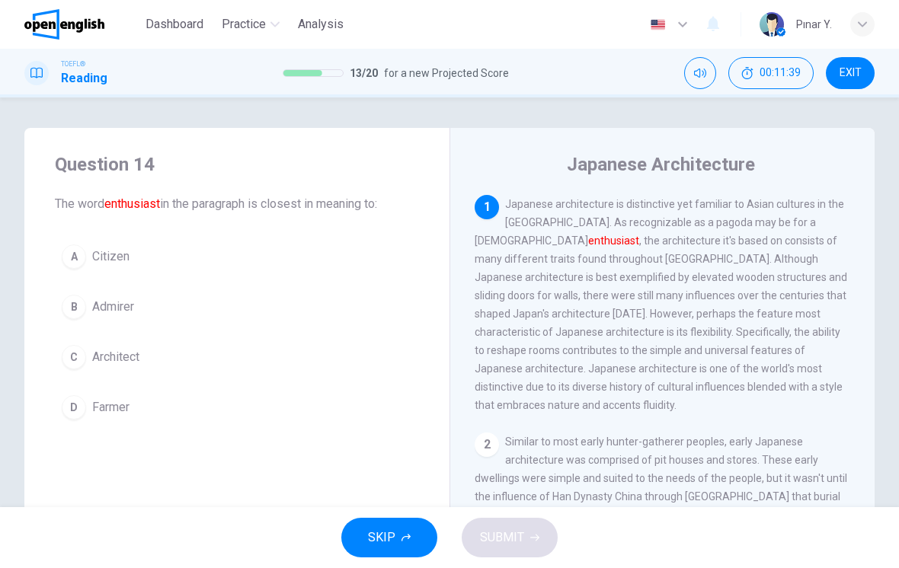
click at [270, 313] on button "B Admirer" at bounding box center [237, 307] width 364 height 38
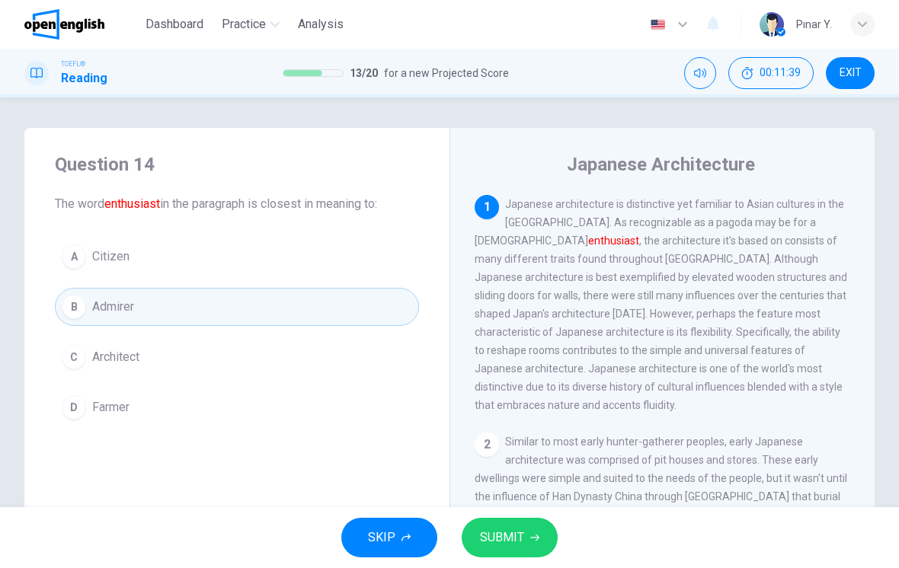
click at [523, 530] on span "SUBMIT" at bounding box center [502, 537] width 44 height 21
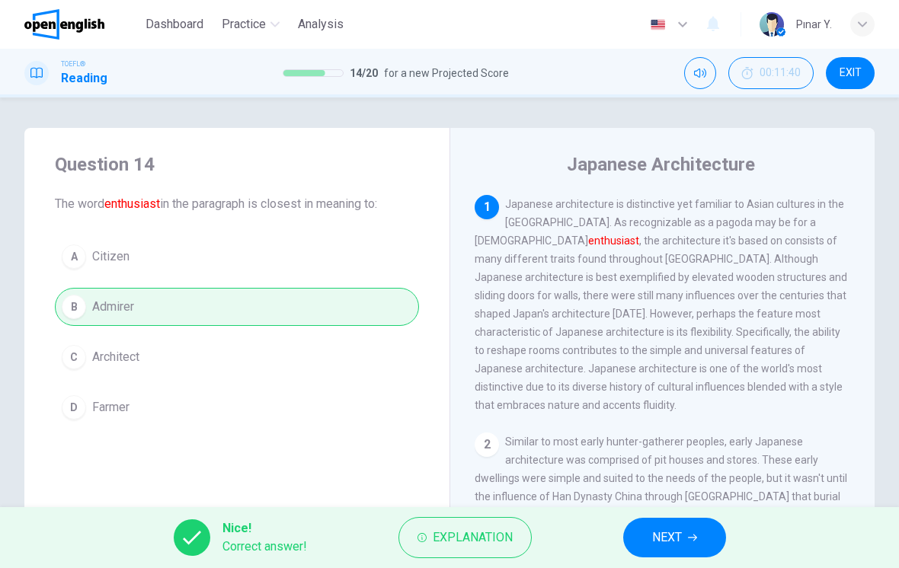
click at [675, 526] on button "NEXT" at bounding box center [674, 538] width 103 height 40
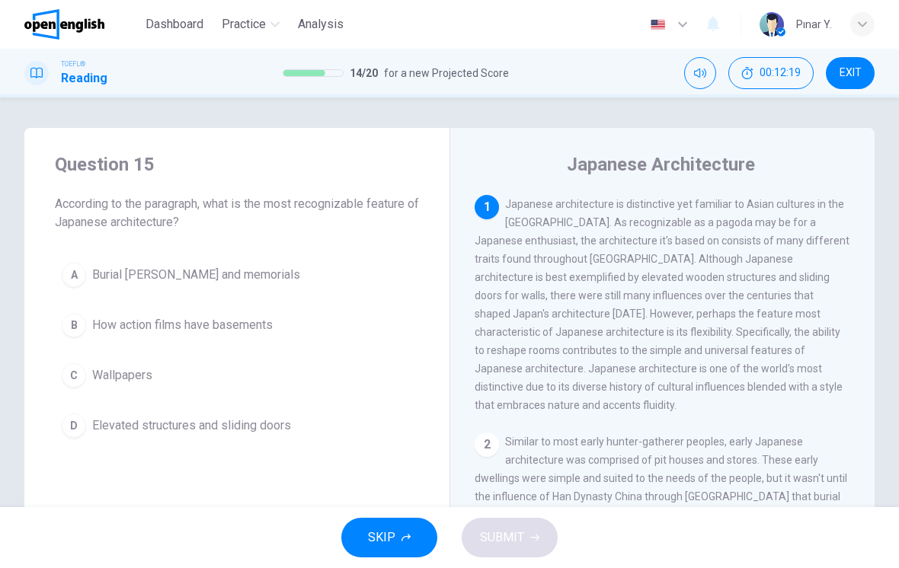
click at [529, 415] on div "1 Japanese architecture is distinctive yet familiar to Asian cultures in the [G…" at bounding box center [673, 414] width 396 height 438
click at [263, 421] on span "Elevated structures and sliding doors" at bounding box center [191, 426] width 199 height 18
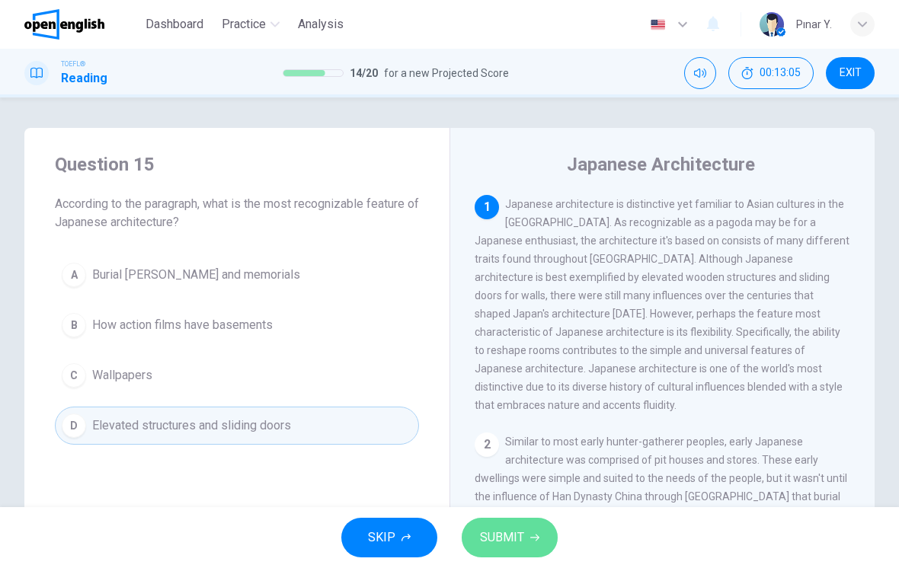
click at [508, 533] on span "SUBMIT" at bounding box center [502, 537] width 44 height 21
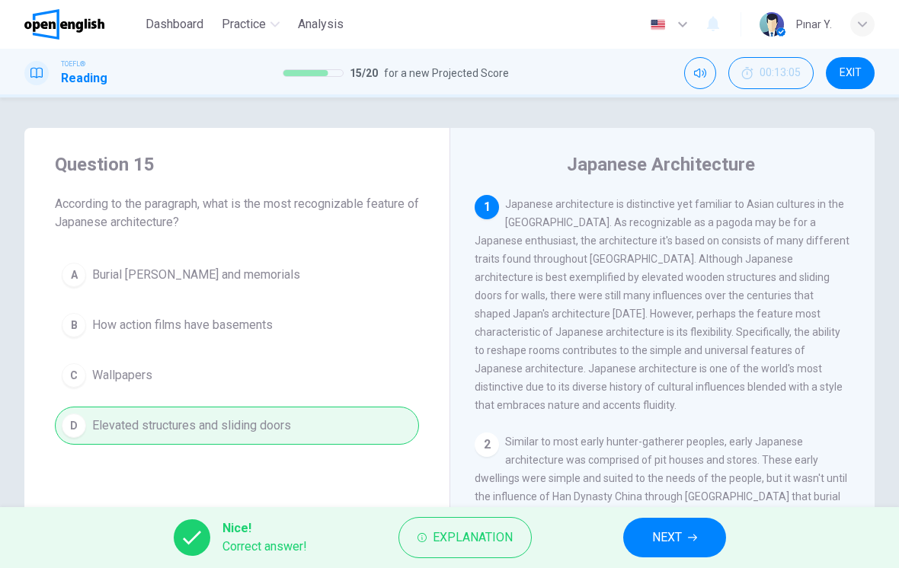
click at [664, 538] on span "NEXT" at bounding box center [667, 537] width 30 height 21
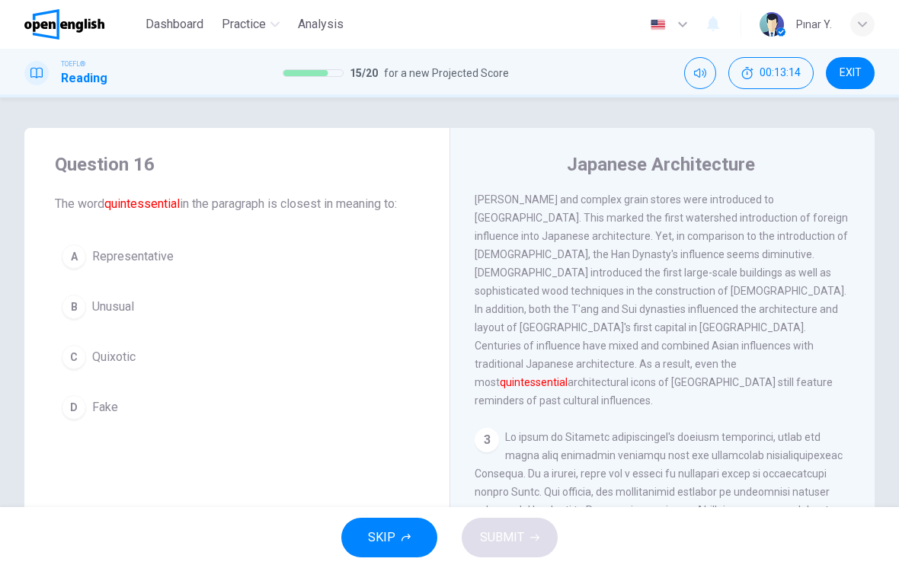
scroll to position [315, 0]
click at [300, 308] on button "B Unusual" at bounding box center [237, 307] width 364 height 38
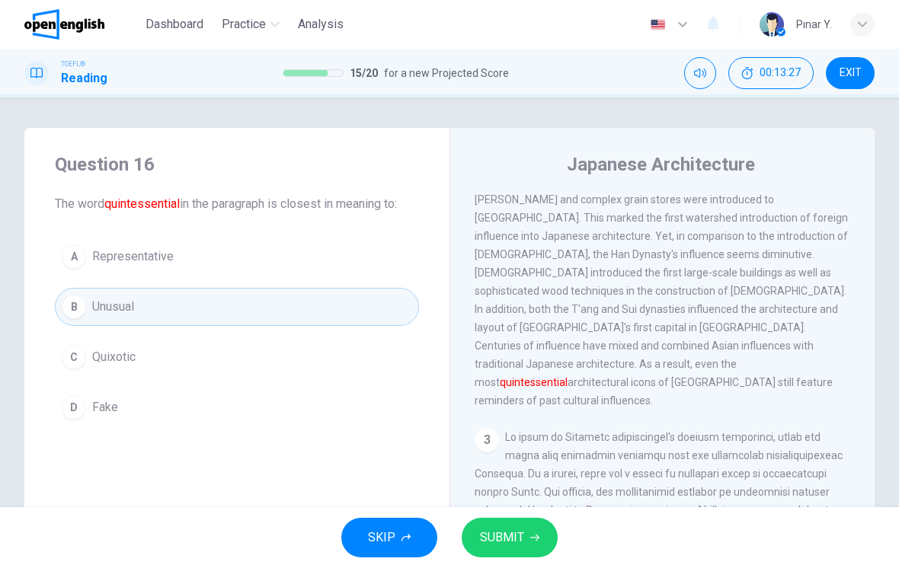
click at [507, 535] on span "SUBMIT" at bounding box center [502, 537] width 44 height 21
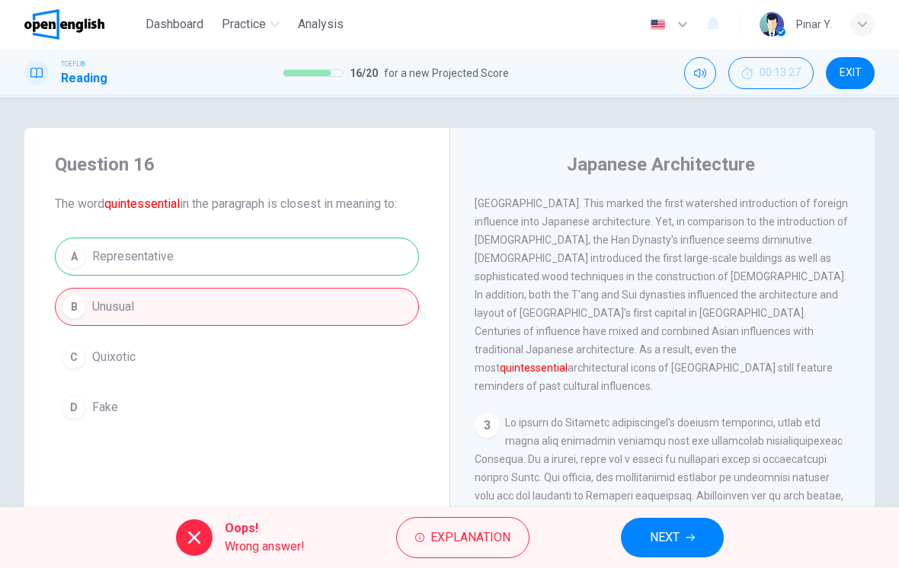
scroll to position [330, 0]
click at [683, 537] on button "NEXT" at bounding box center [672, 538] width 103 height 40
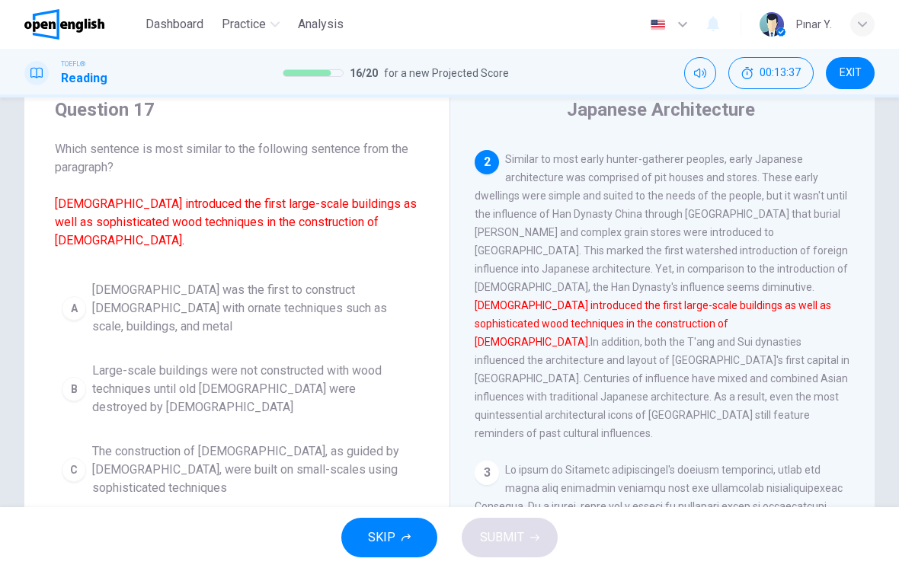
scroll to position [62, 0]
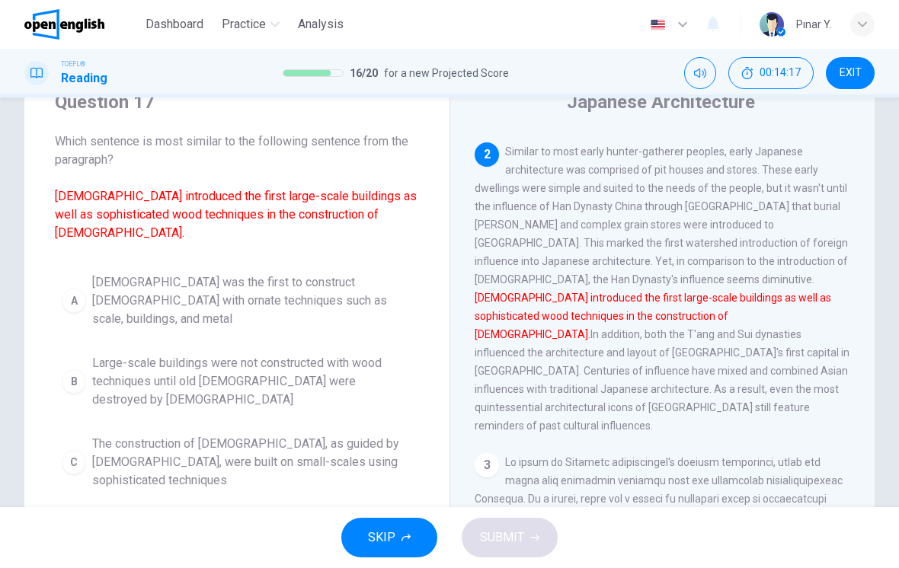
click at [350, 274] on span "[DEMOGRAPHIC_DATA] was the first to construct [DEMOGRAPHIC_DATA] with ornate te…" at bounding box center [252, 301] width 320 height 55
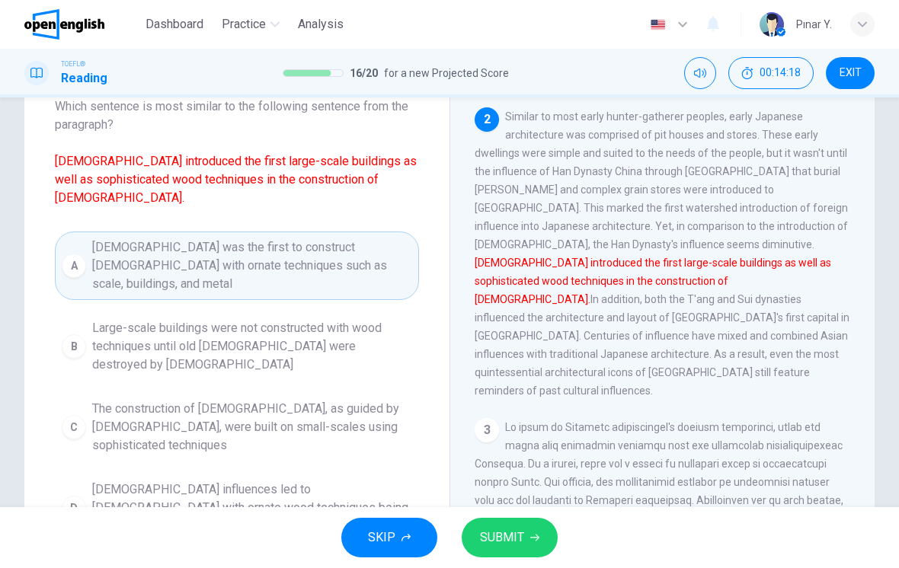
scroll to position [100, 0]
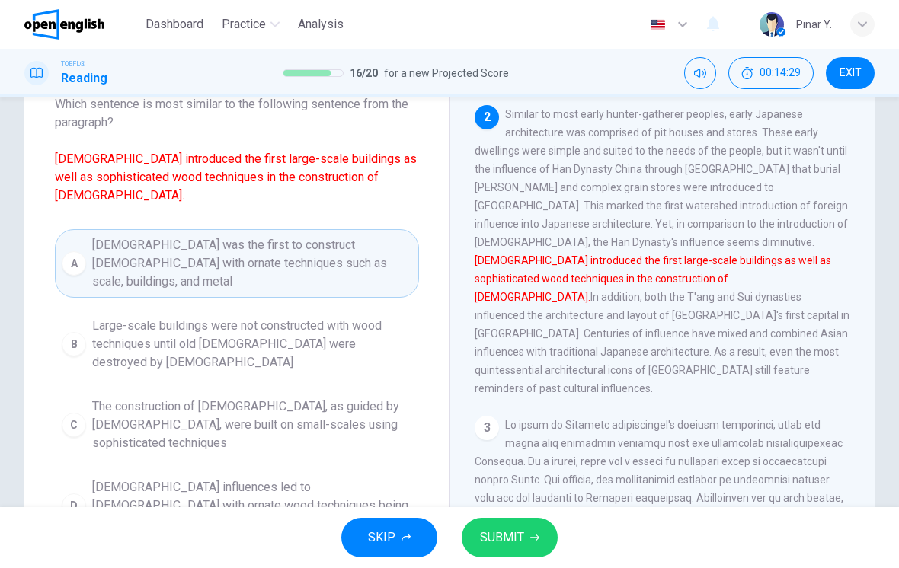
click at [507, 533] on span "SUBMIT" at bounding box center [502, 537] width 44 height 21
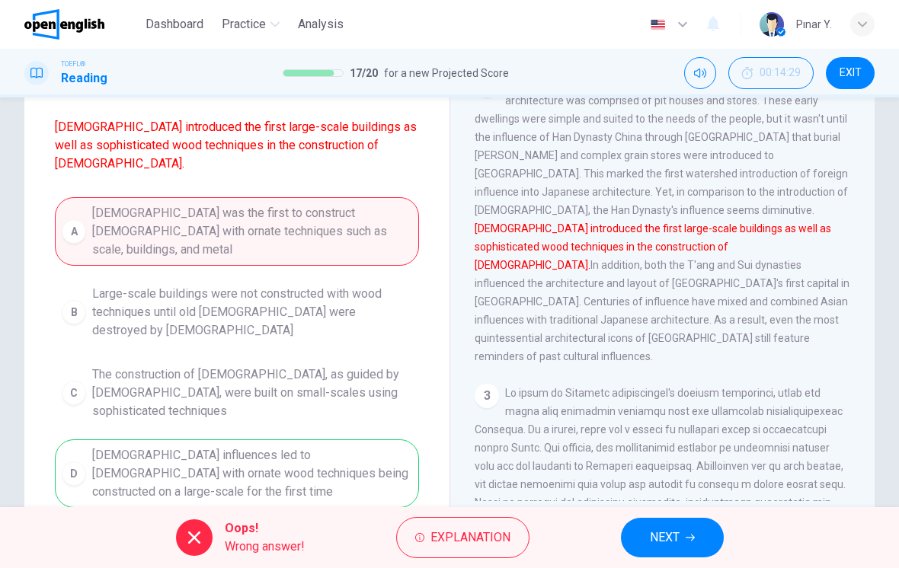
scroll to position [146, 0]
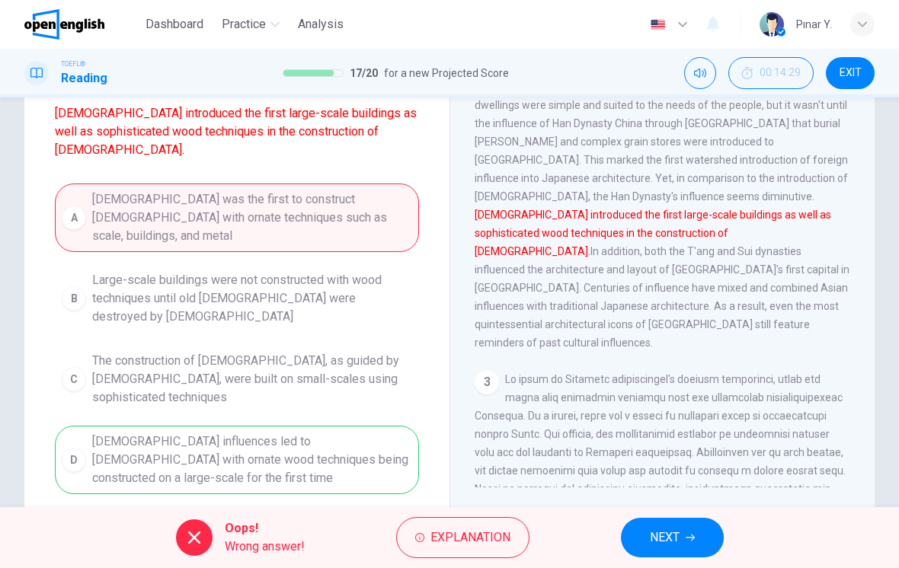
click at [666, 539] on span "NEXT" at bounding box center [665, 537] width 30 height 21
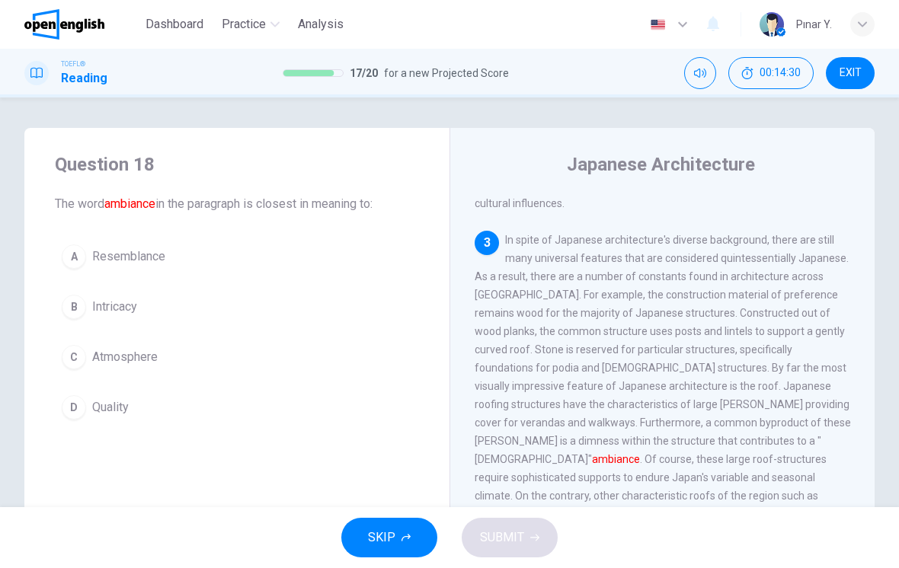
scroll to position [0, 0]
click at [291, 371] on button "C Atmosphere" at bounding box center [237, 357] width 364 height 38
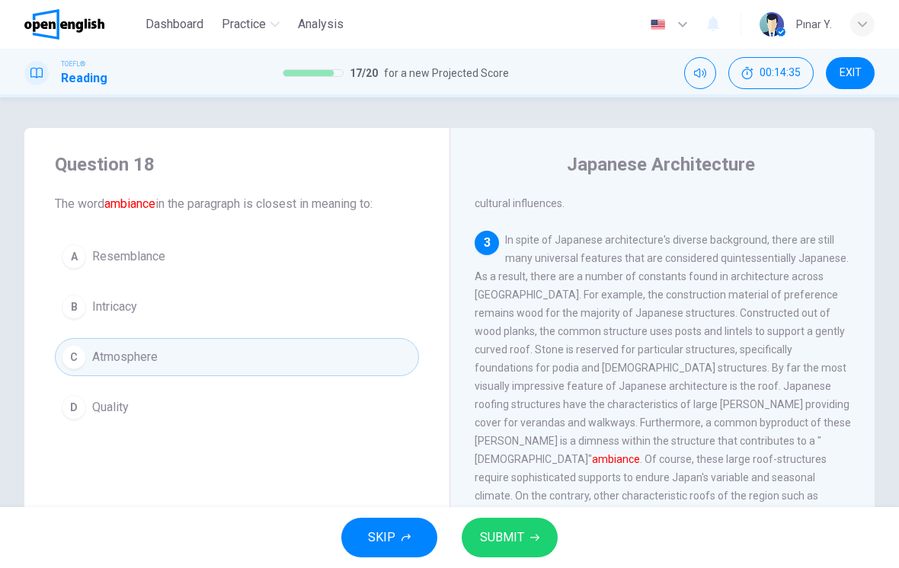
click at [511, 542] on span "SUBMIT" at bounding box center [502, 537] width 44 height 21
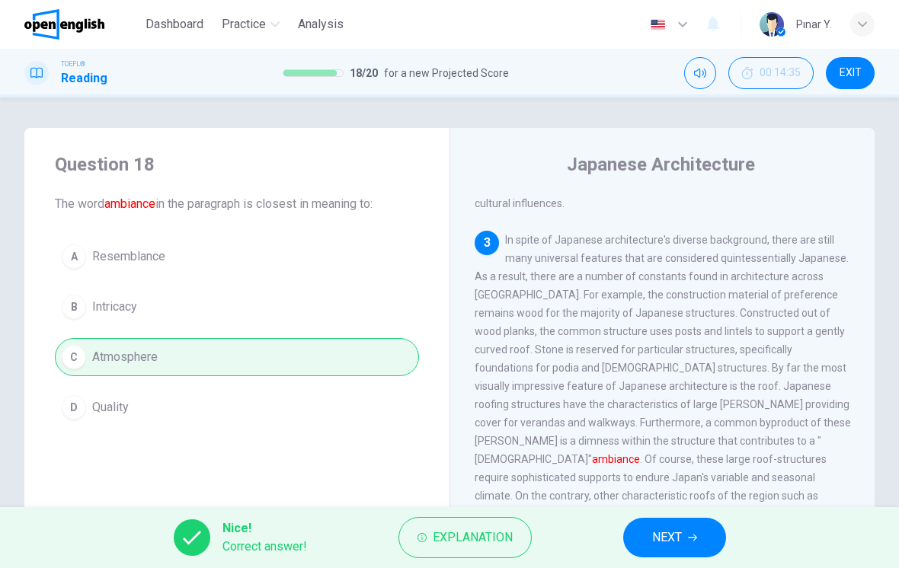
click at [657, 547] on span "NEXT" at bounding box center [667, 537] width 30 height 21
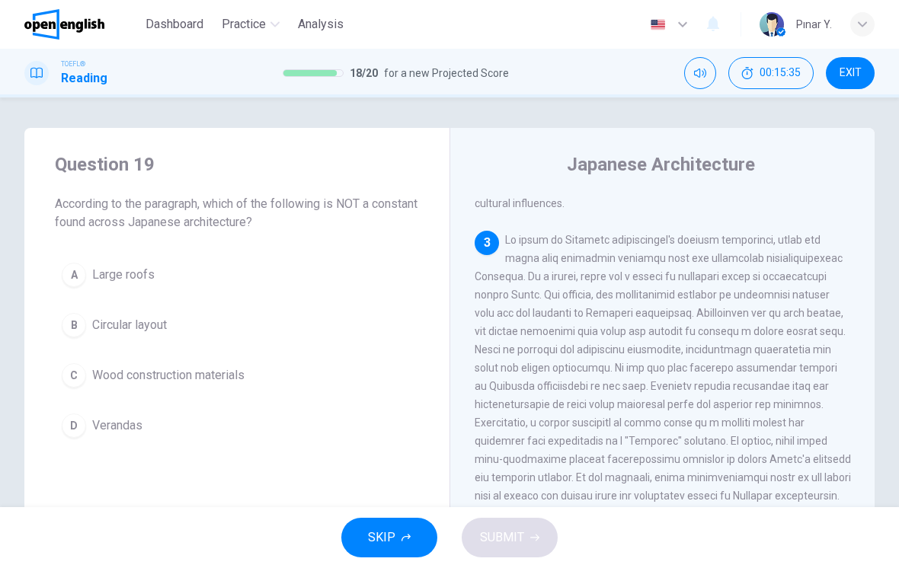
click at [238, 342] on button "B Circular layout" at bounding box center [237, 325] width 364 height 38
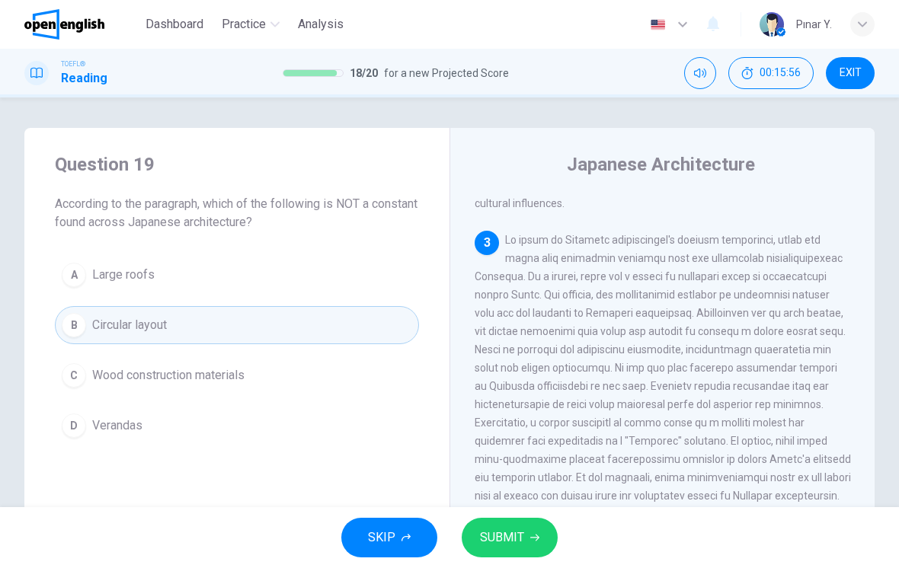
click at [517, 533] on span "SUBMIT" at bounding box center [502, 537] width 44 height 21
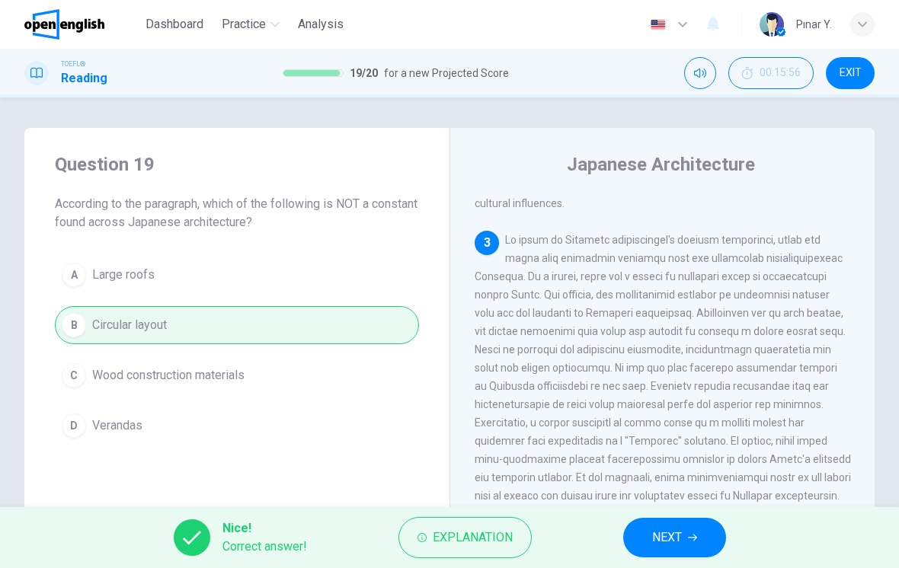
click at [687, 535] on button "NEXT" at bounding box center [674, 538] width 103 height 40
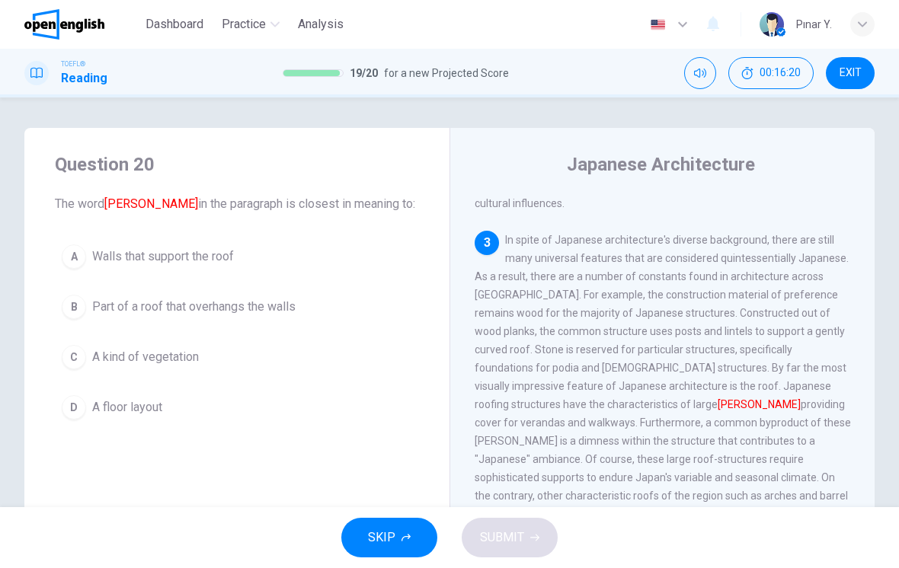
click at [290, 410] on button "D A floor layout" at bounding box center [237, 408] width 364 height 38
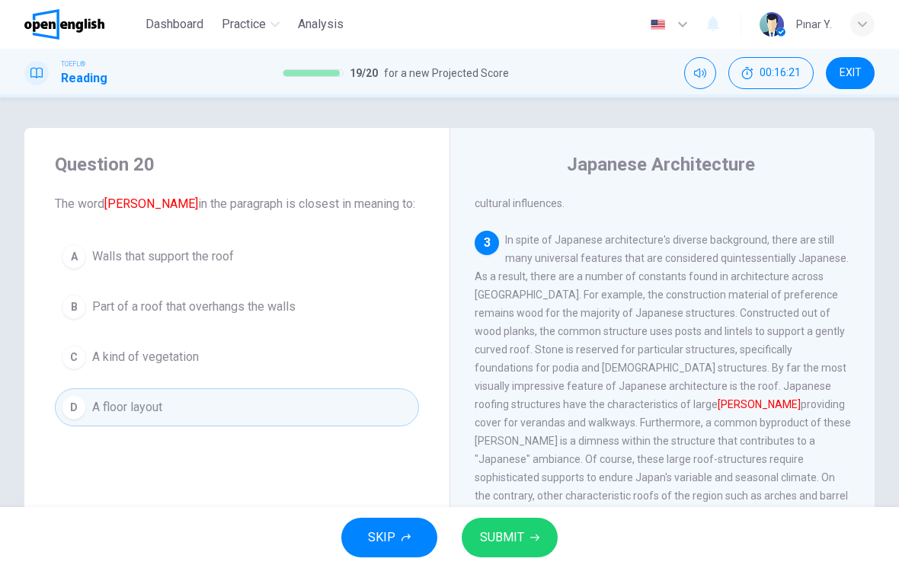
click at [536, 534] on icon "button" at bounding box center [534, 537] width 9 height 9
